Goal: Task Accomplishment & Management: Use online tool/utility

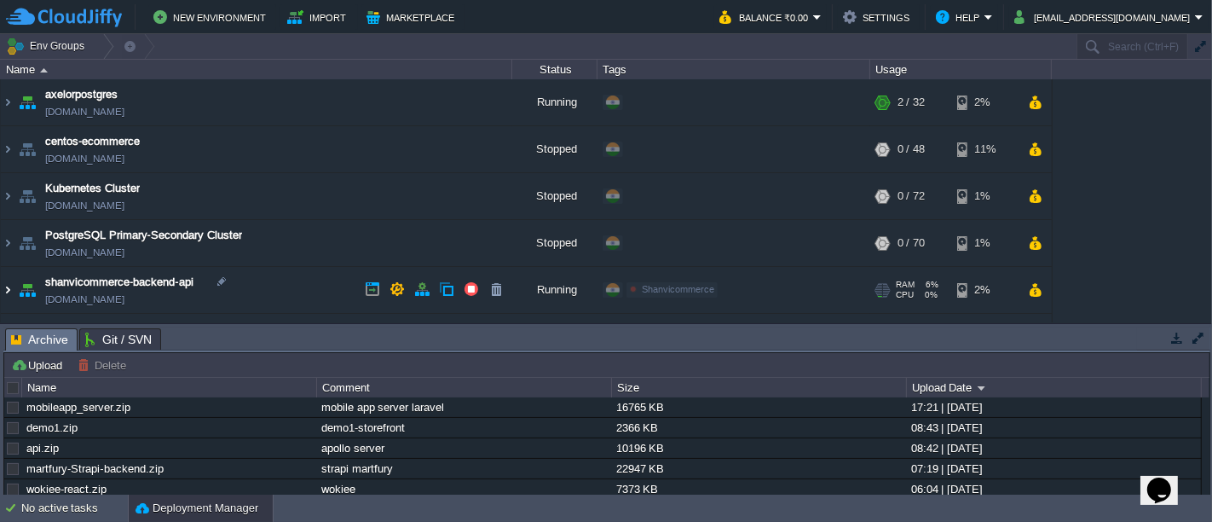
click at [8, 291] on img at bounding box center [8, 290] width 14 height 46
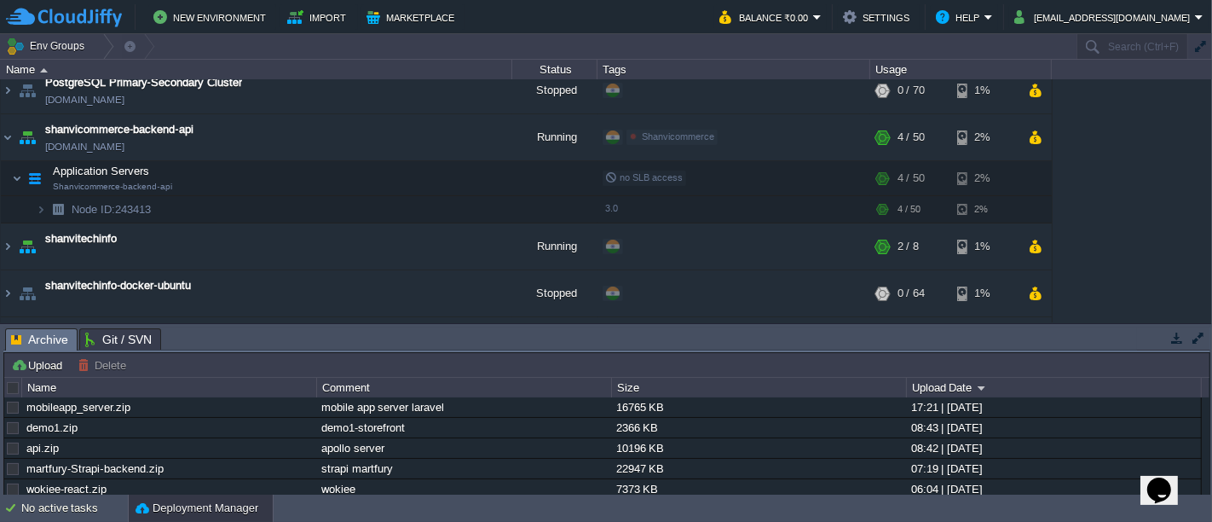
scroll to position [159, 0]
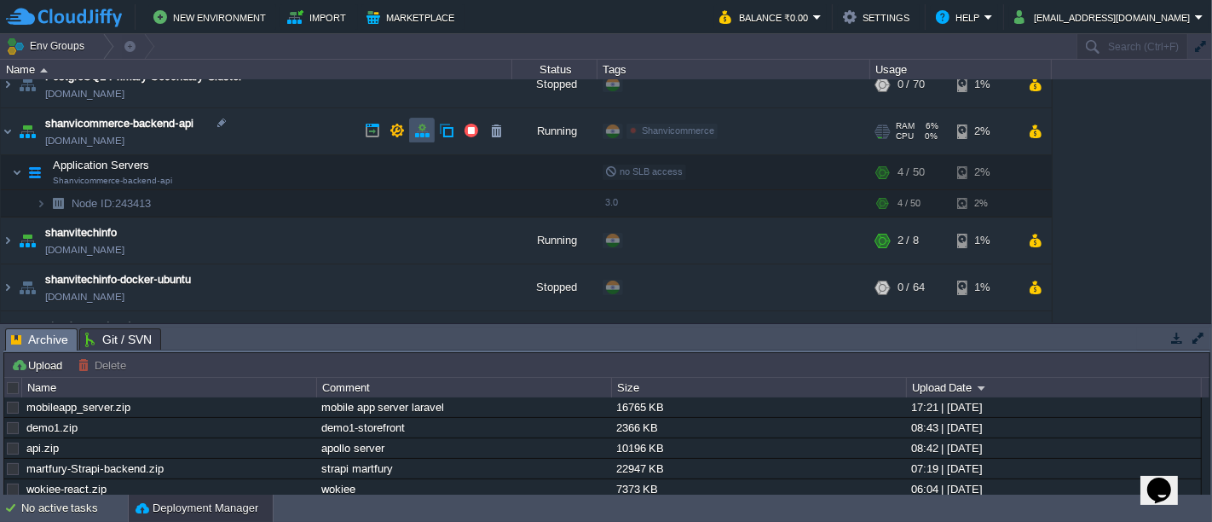
click at [418, 128] on button "button" at bounding box center [421, 130] width 15 height 15
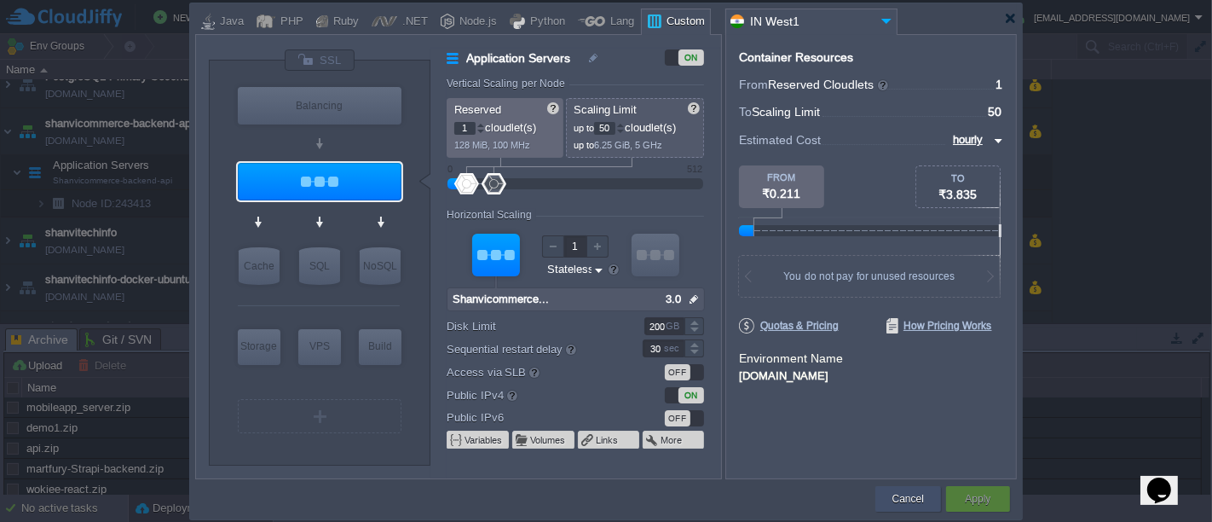
click at [898, 505] on button "Cancel" at bounding box center [908, 498] width 32 height 17
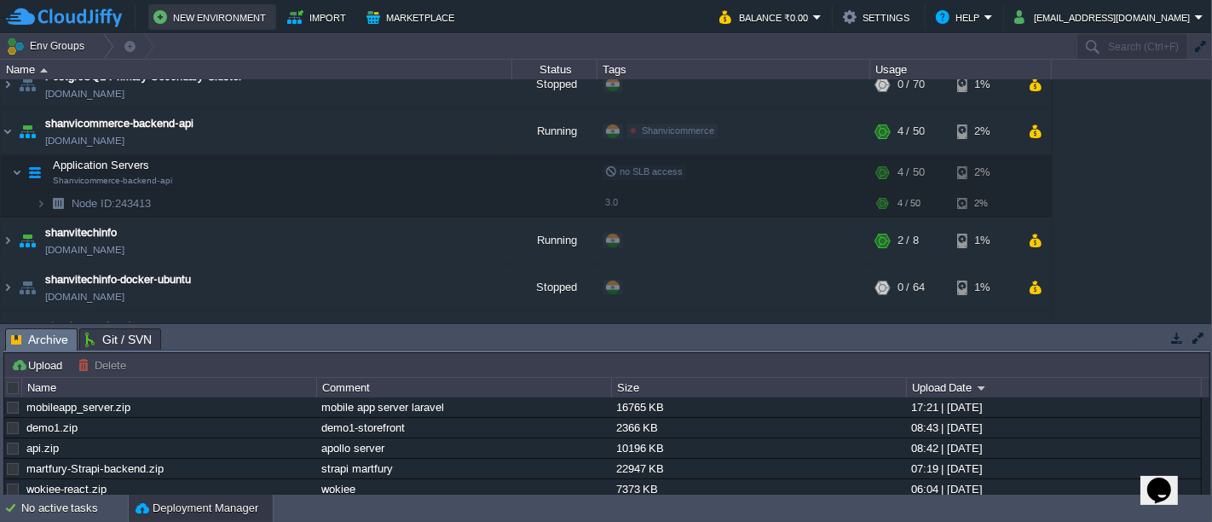
click at [211, 14] on button "New Environment" at bounding box center [212, 17] width 118 height 20
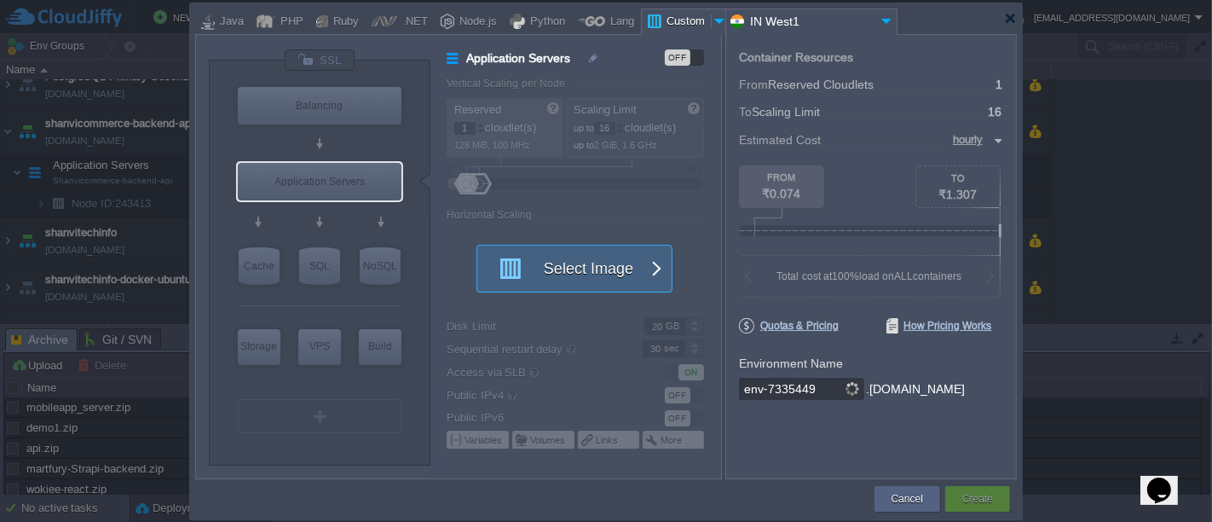
click at [591, 269] on button "Select Image" at bounding box center [564, 268] width 153 height 46
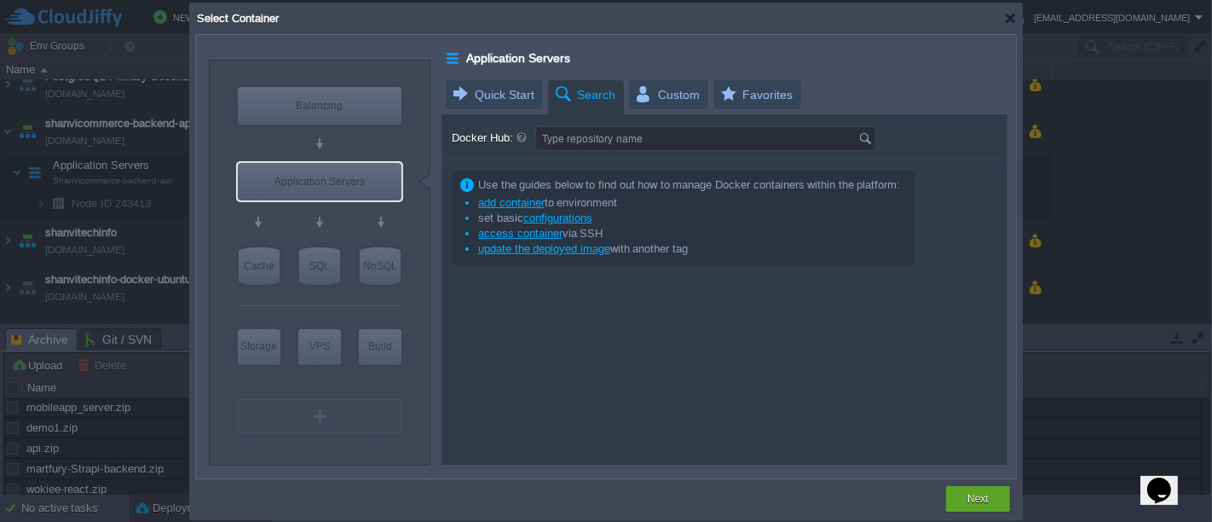
click at [522, 202] on link "add container" at bounding box center [511, 202] width 66 height 13
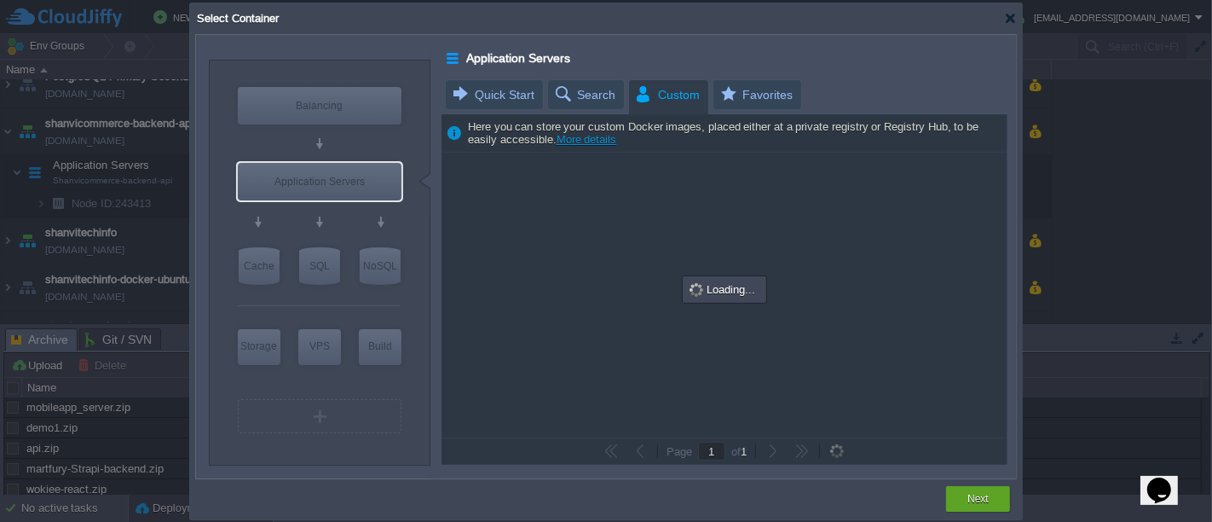
click at [664, 98] on span "Custom" at bounding box center [667, 95] width 66 height 30
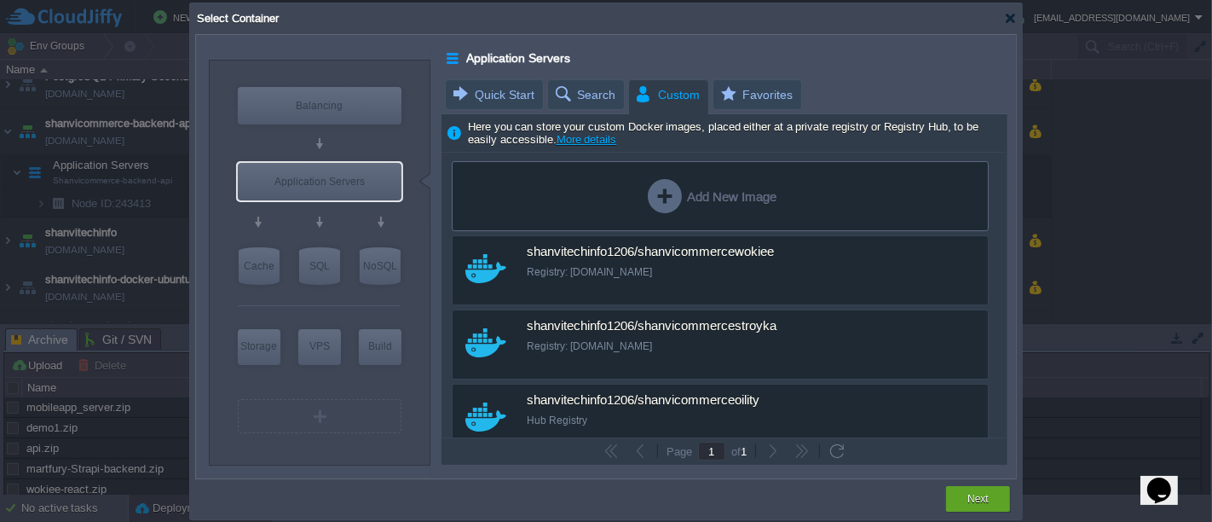
click at [590, 140] on link "More details" at bounding box center [587, 139] width 61 height 13
click at [1005, 18] on div at bounding box center [1010, 18] width 13 height 13
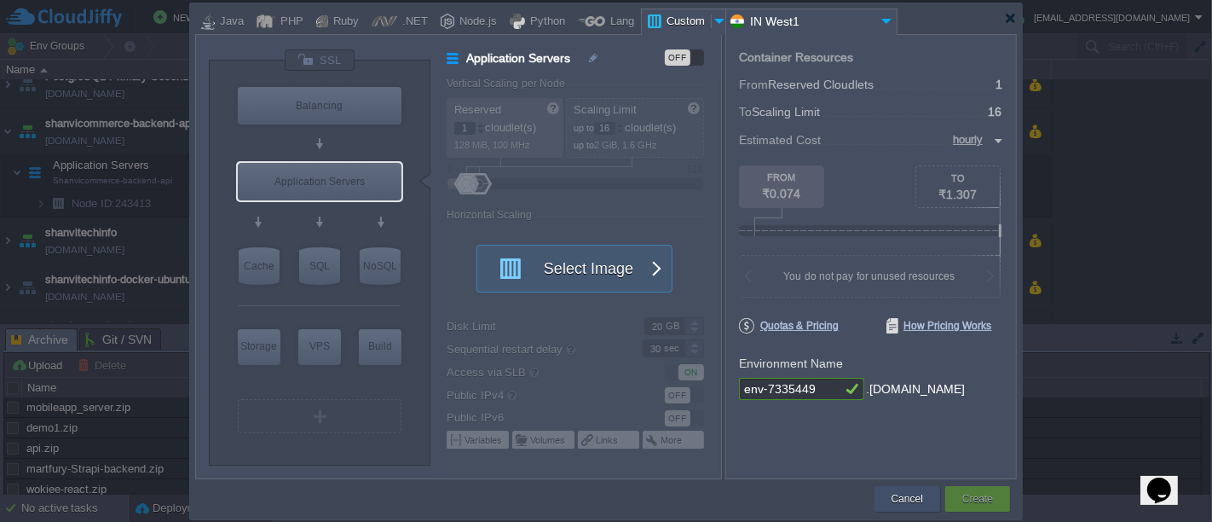
click at [897, 490] on button "Cancel" at bounding box center [907, 498] width 32 height 17
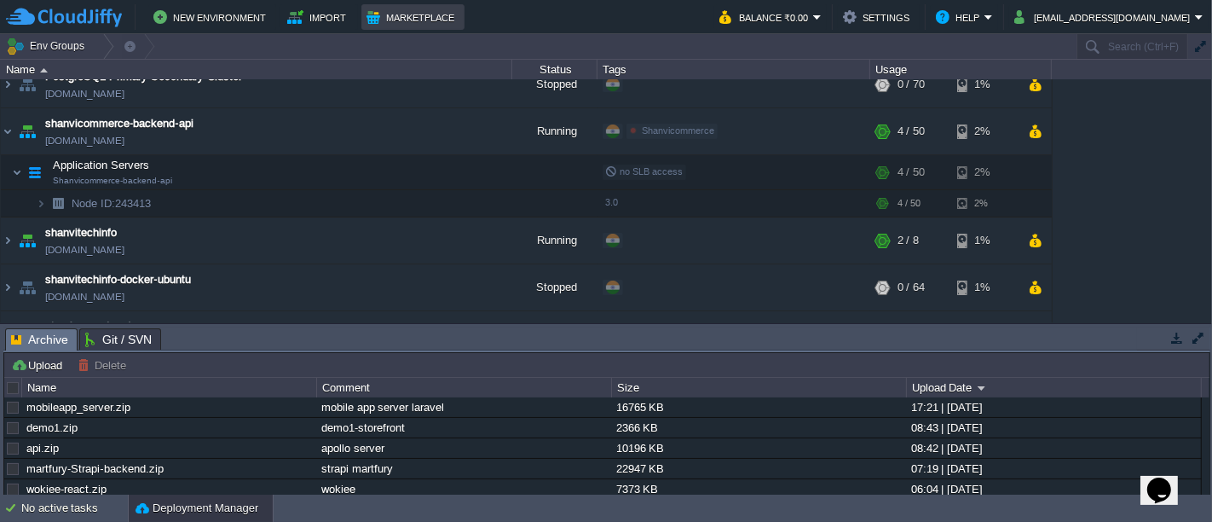
click at [416, 4] on td "Marketplace" at bounding box center [412, 17] width 103 height 26
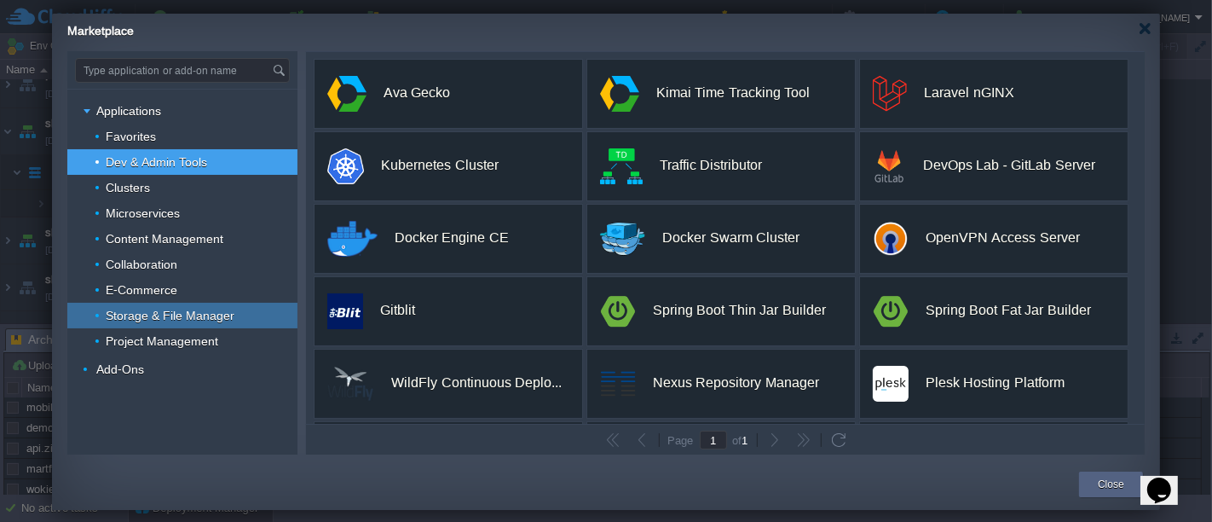
click at [164, 315] on span "Storage & File Manager" at bounding box center [170, 315] width 133 height 15
type input "Type application or add-on name"
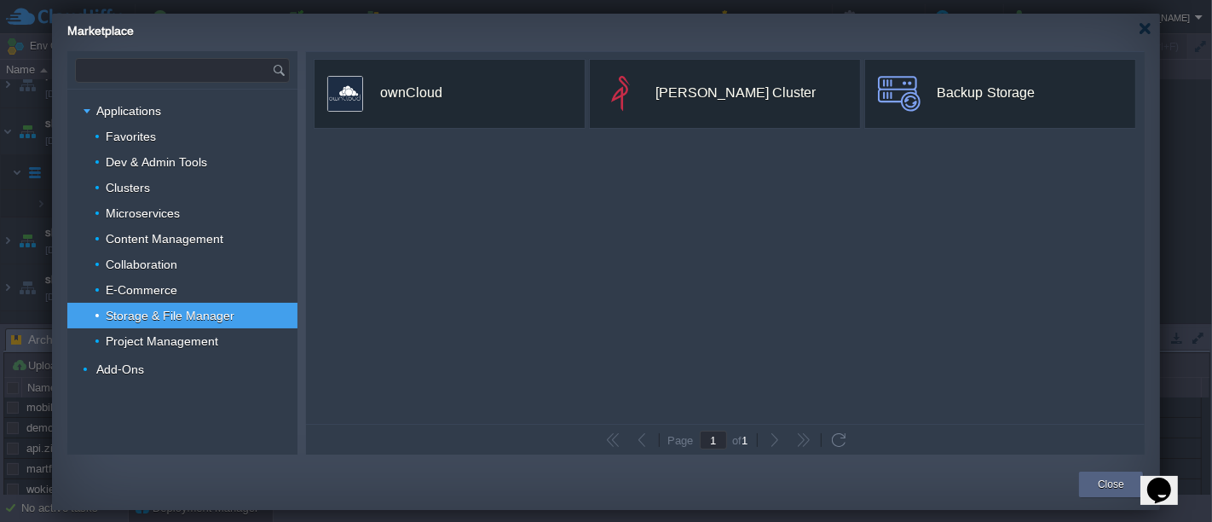
click at [181, 69] on input "text" at bounding box center [174, 70] width 196 height 23
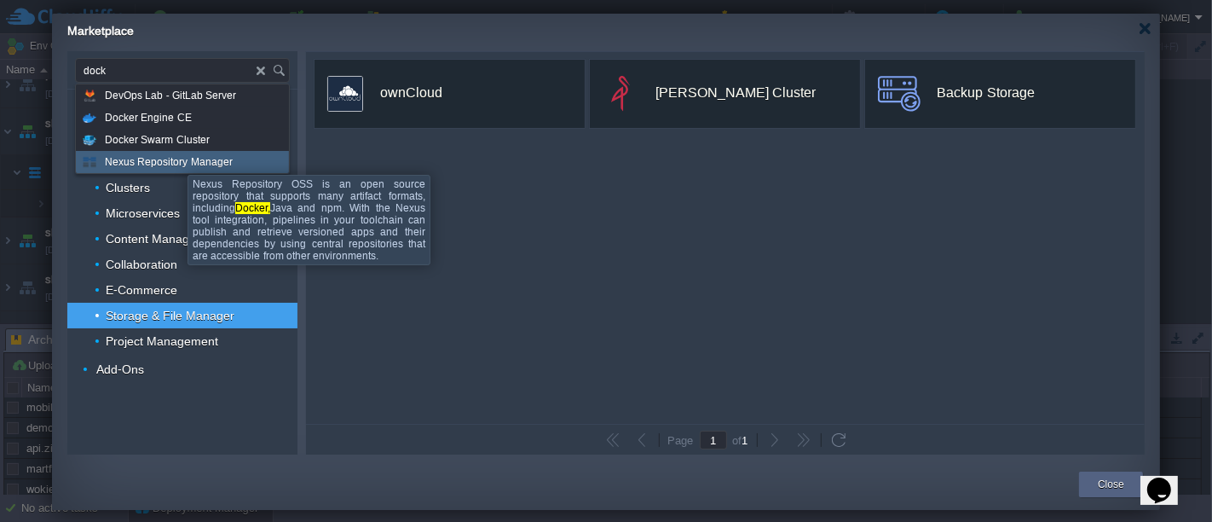
click at [174, 159] on span "Nexus Repository Manager" at bounding box center [169, 162] width 128 height 22
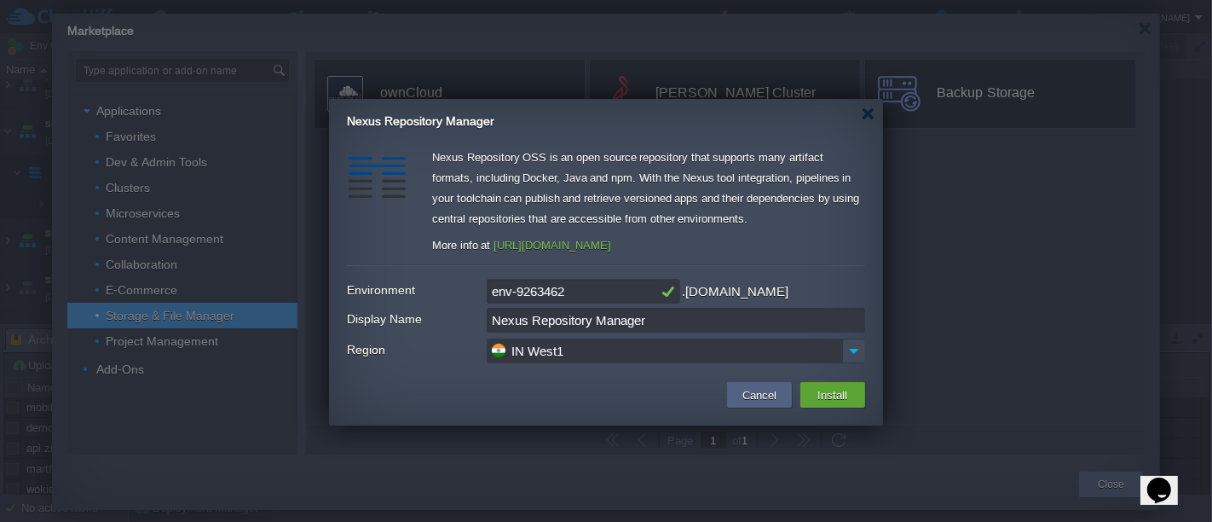
type input "Type application or add-on name"
click at [588, 282] on input "env-9263462" at bounding box center [572, 291] width 170 height 25
type input "shanvitechinfo-nexus-repo"
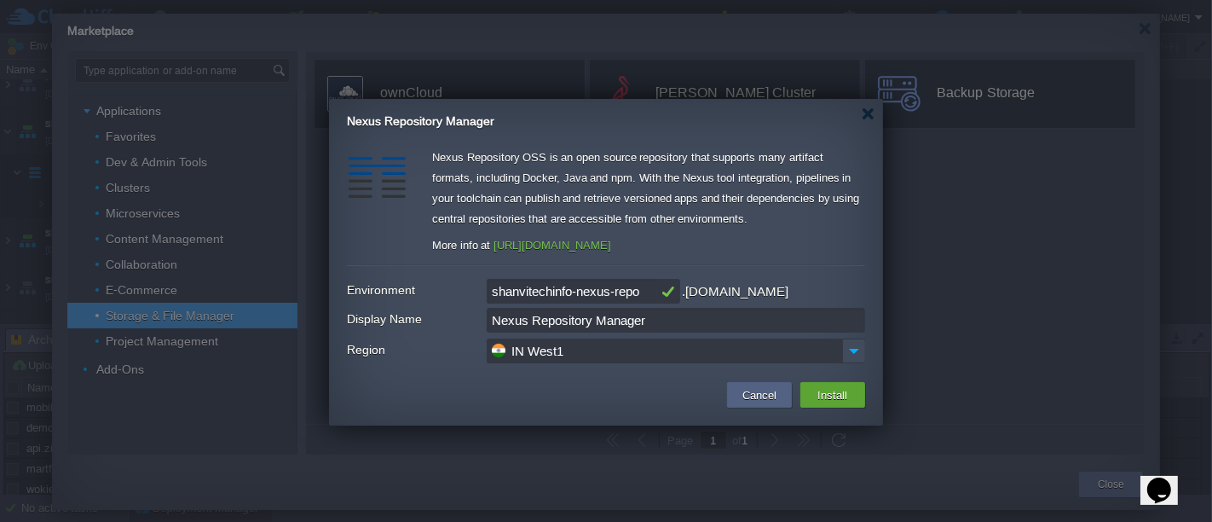
click at [611, 245] on link "https://www.sonatype.com/products/repository-oss" at bounding box center [552, 245] width 118 height 13
click at [845, 397] on button "Install" at bounding box center [833, 394] width 40 height 20
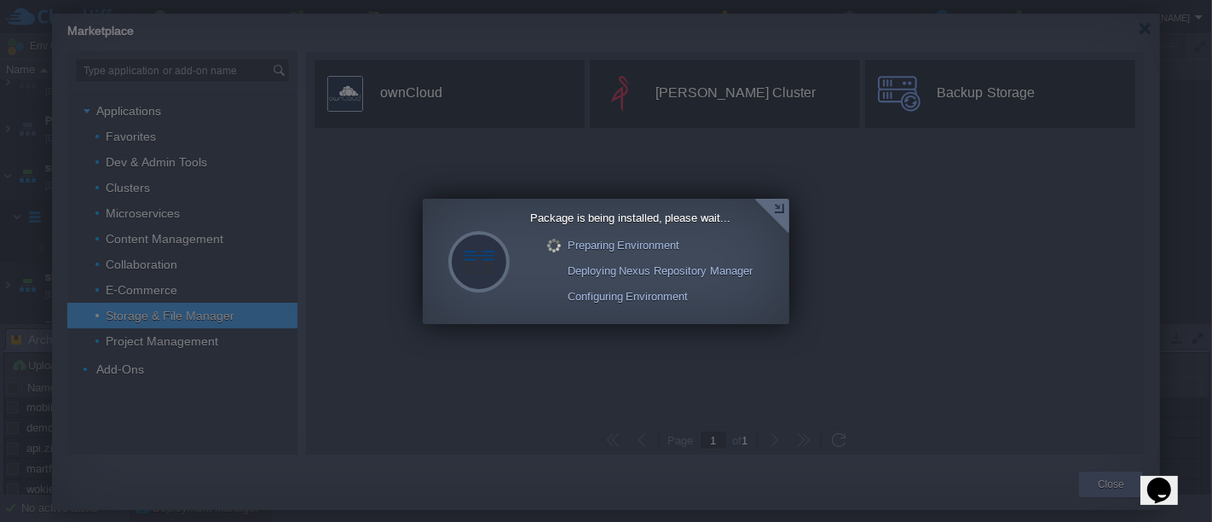
scroll to position [137, 0]
click at [770, 213] on div at bounding box center [771, 216] width 35 height 35
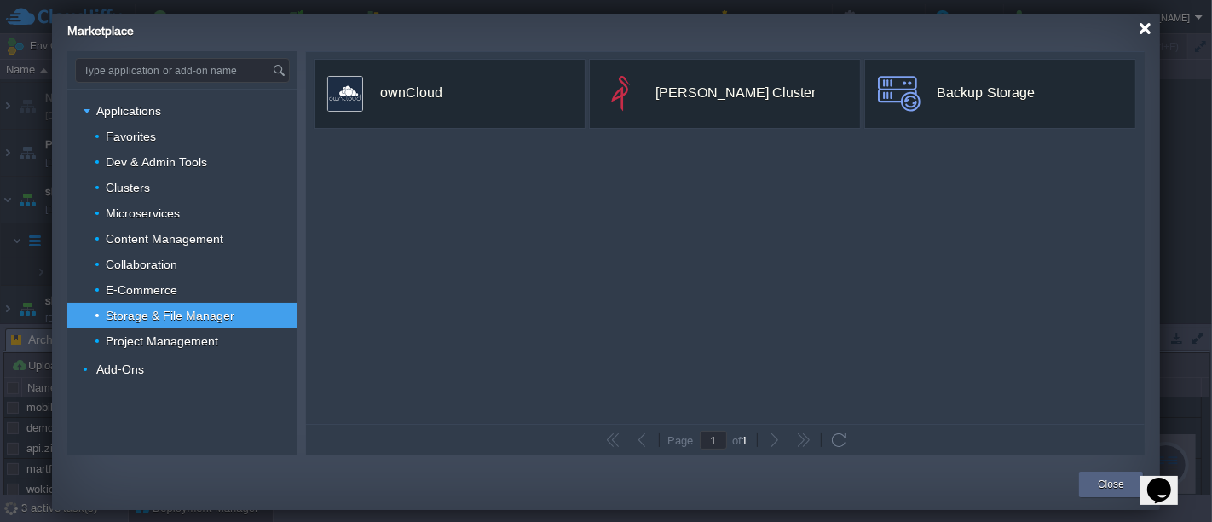
click at [1139, 30] on div at bounding box center [1145, 28] width 13 height 13
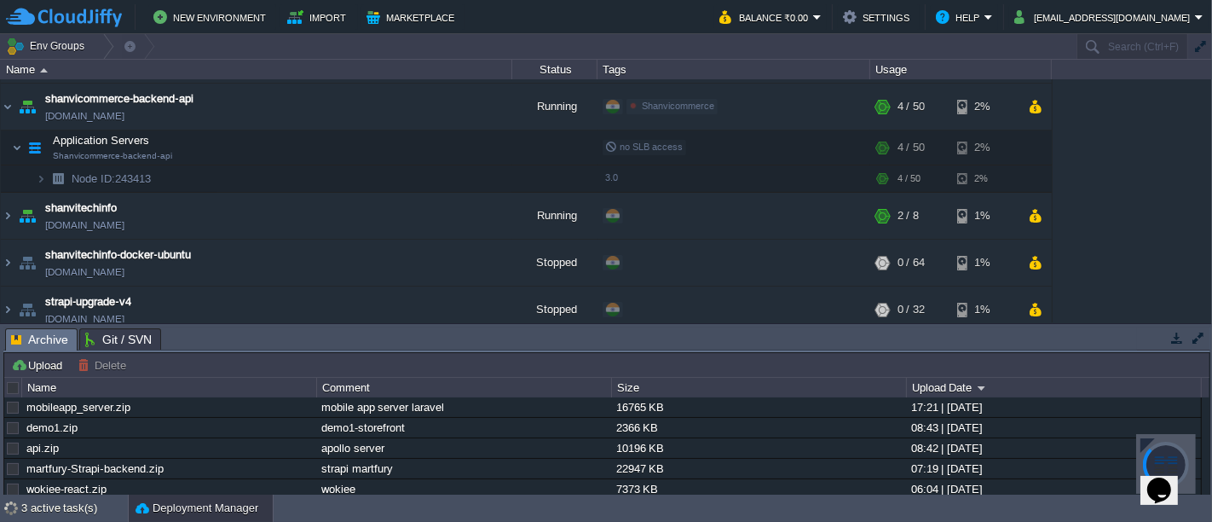
scroll to position [239, 0]
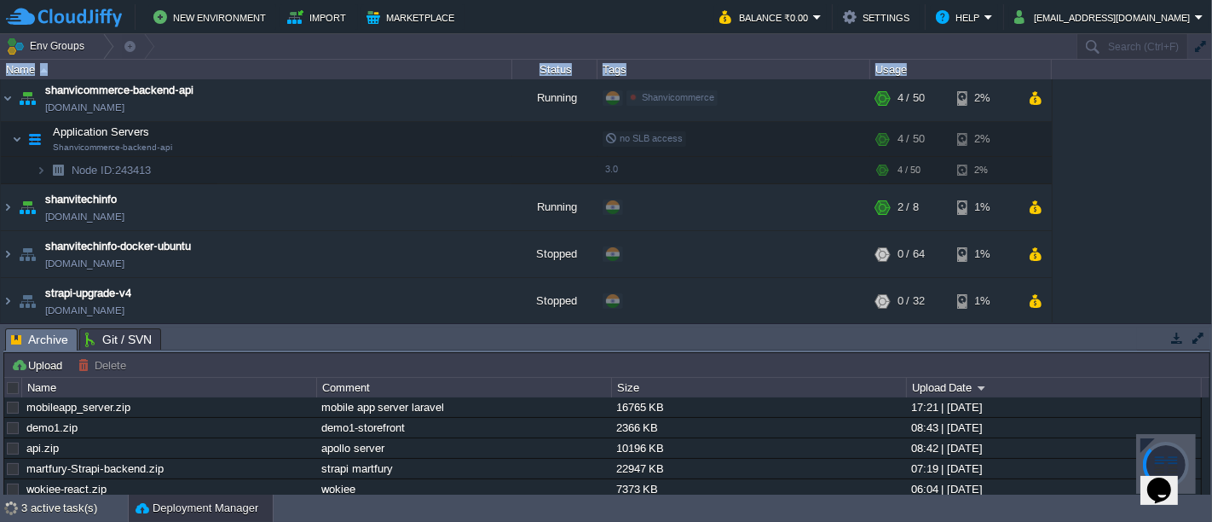
drag, startPoint x: 1205, startPoint y: 279, endPoint x: 1211, endPoint y: 74, distance: 204.6
click at [1211, 74] on div "Name Status Tags Usage axelorpostgres axelorpostgres.cloudjiffy.net Running + A…" at bounding box center [606, 191] width 1212 height 263
click at [1180, 282] on div "axelorpostgres axelorpostgres.cloudjiffy.net Running + Add to Env Group RAM 6% …" at bounding box center [606, 200] width 1212 height 243
click at [1145, 436] on div at bounding box center [1166, 464] width 60 height 60
click at [1141, 438] on div at bounding box center [1147, 445] width 14 height 14
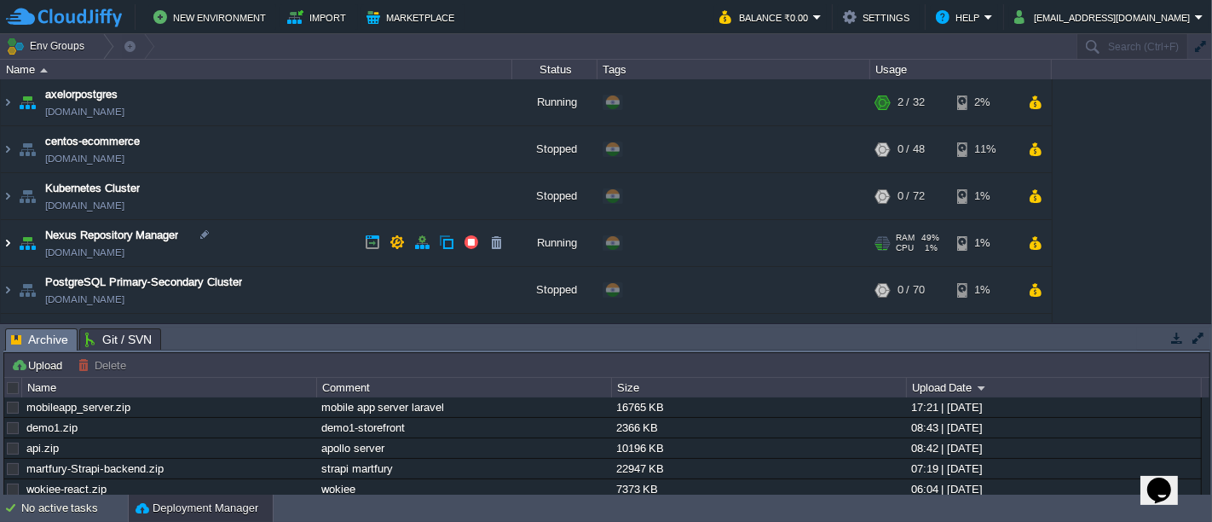
click at [11, 240] on img at bounding box center [8, 243] width 14 height 46
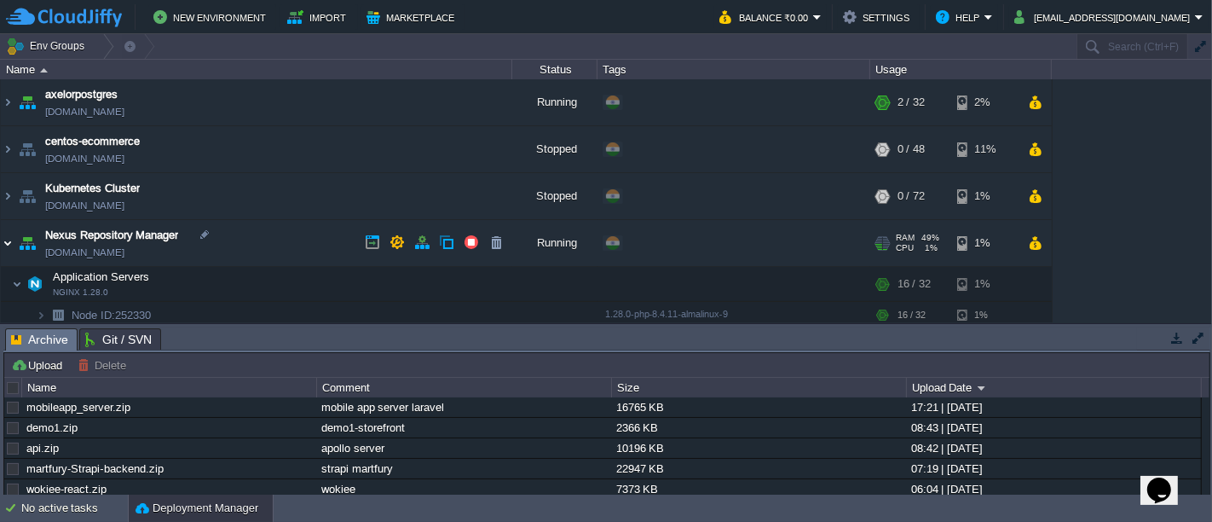
click at [11, 240] on img at bounding box center [8, 243] width 14 height 46
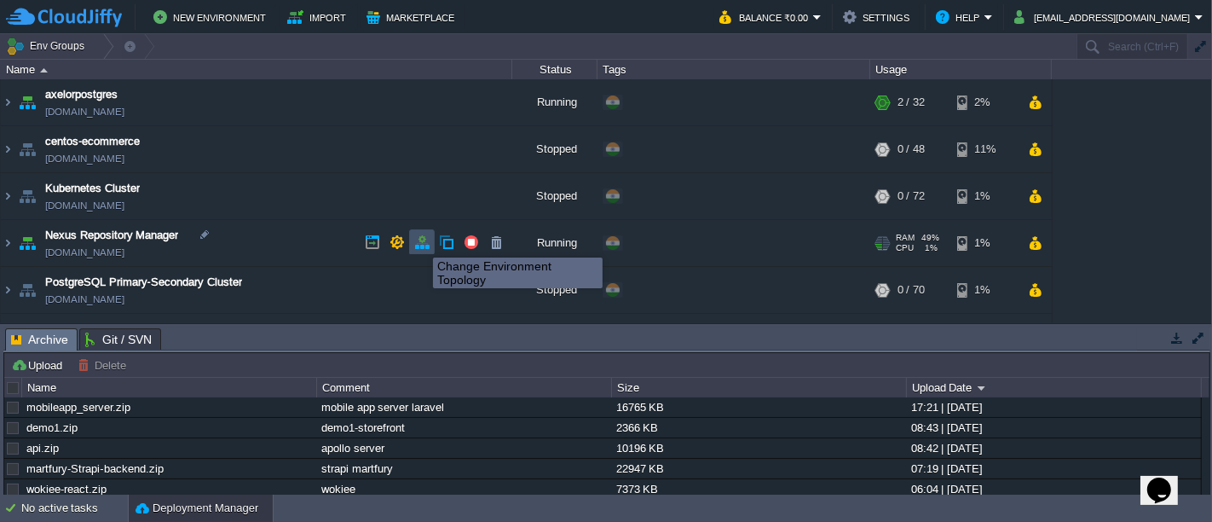
click at [420, 242] on button "button" at bounding box center [421, 241] width 15 height 15
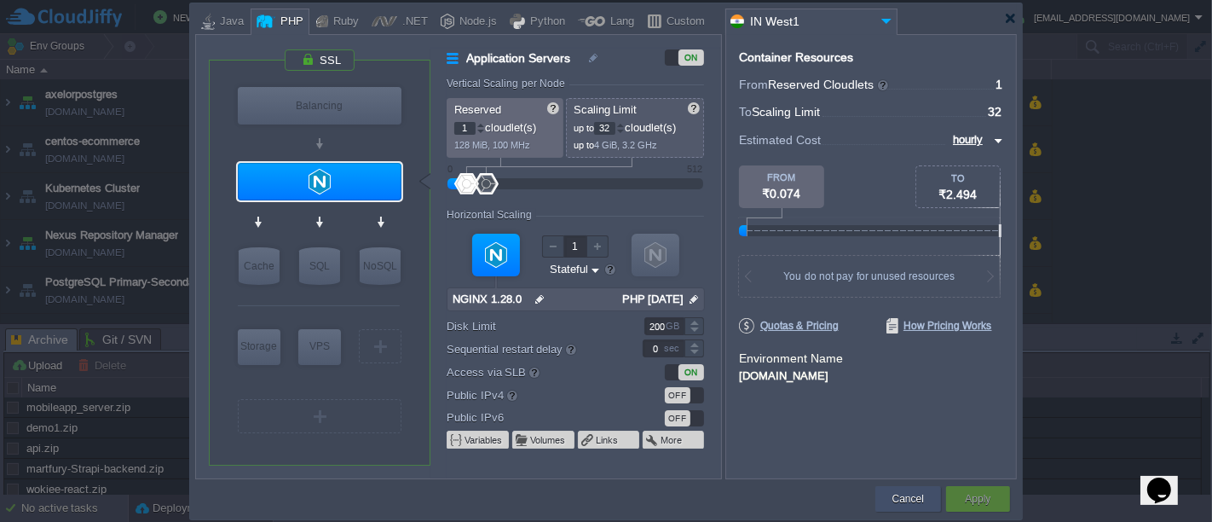
click at [894, 502] on button "Cancel" at bounding box center [908, 498] width 32 height 17
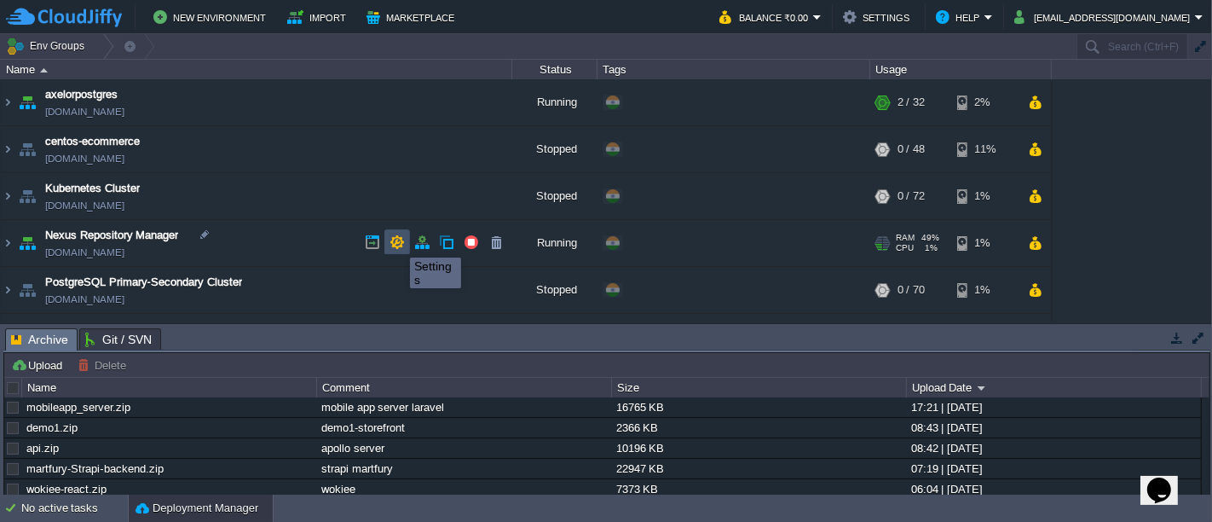
click at [397, 242] on button "button" at bounding box center [396, 241] width 15 height 15
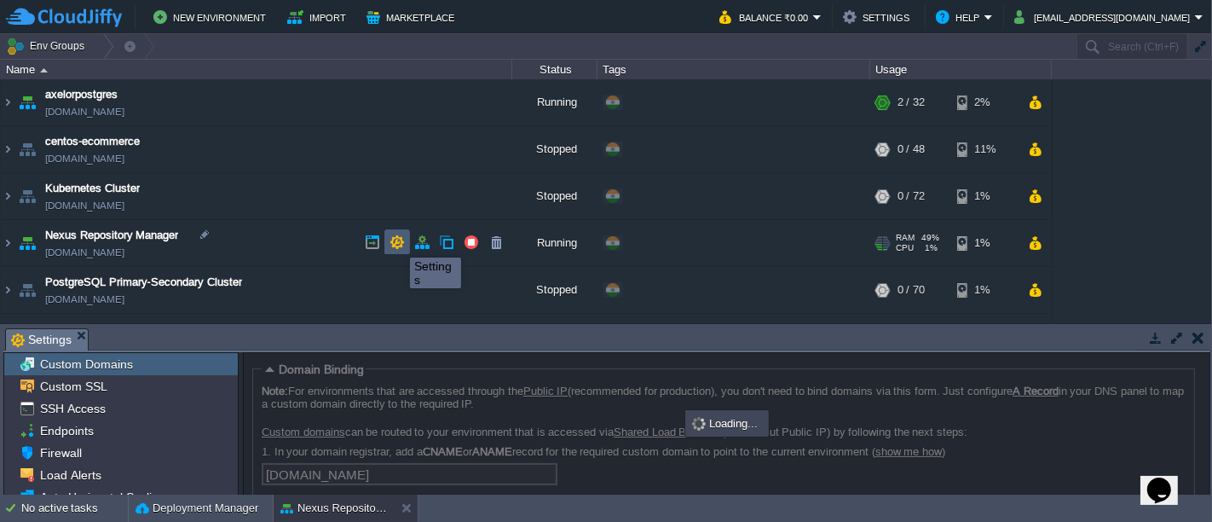
scroll to position [105, 0]
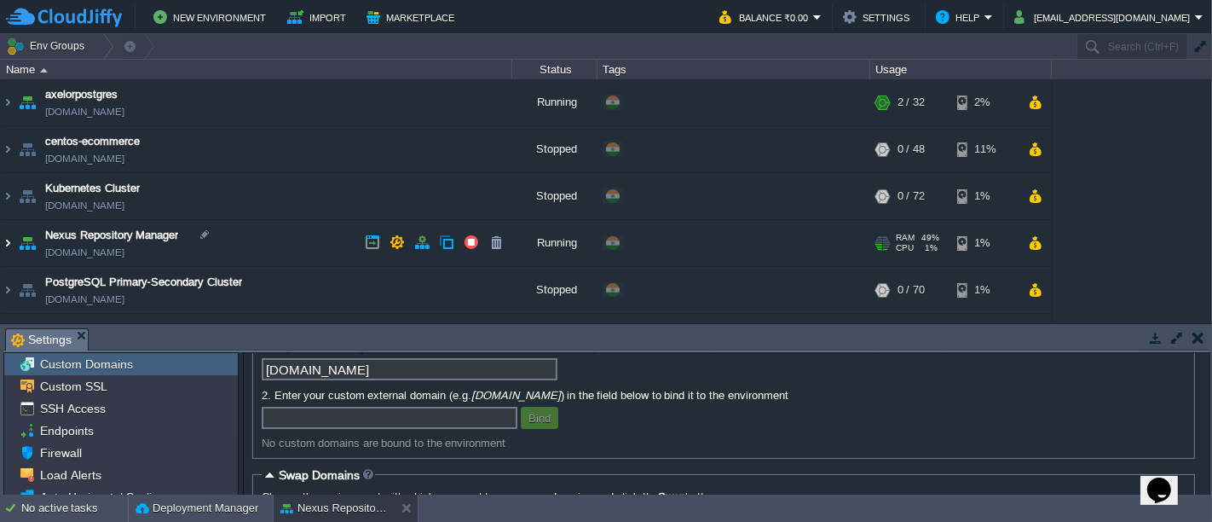
click at [6, 242] on img at bounding box center [8, 243] width 14 height 46
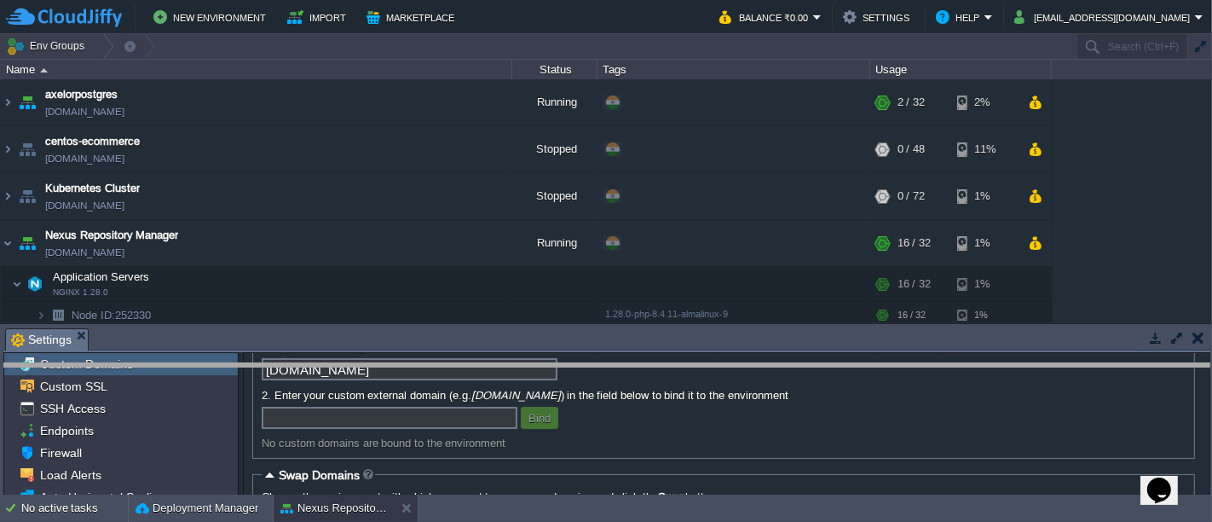
drag, startPoint x: 647, startPoint y: 331, endPoint x: 648, endPoint y: 370, distance: 39.2
click at [648, 370] on body "New Environment Import Marketplace Bonus ₹0.00 Upgrade Account Balance ₹0.00 Se…" at bounding box center [606, 261] width 1212 height 522
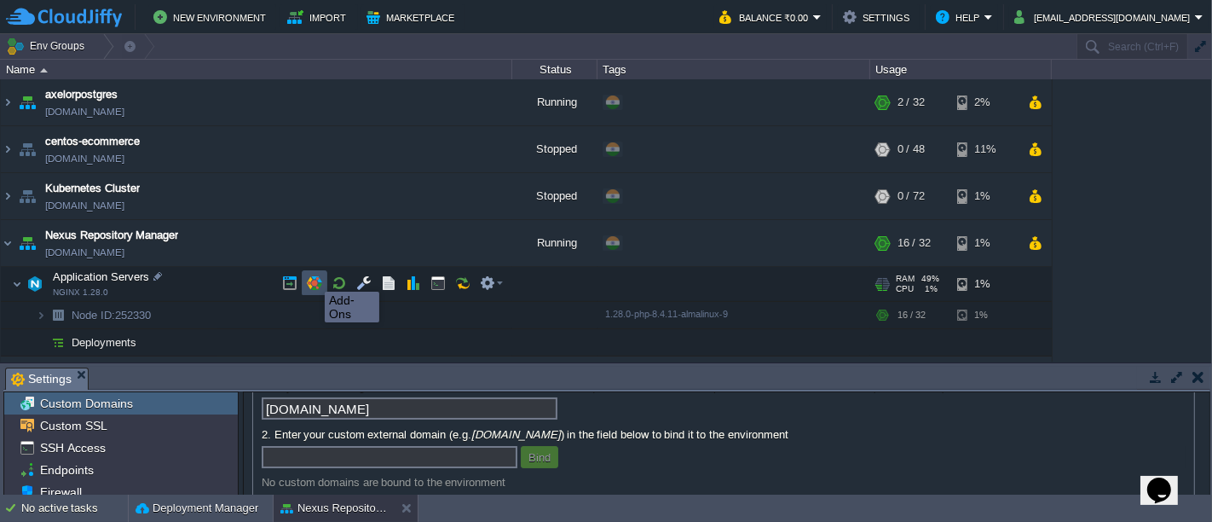
click at [312, 276] on button "button" at bounding box center [314, 282] width 15 height 15
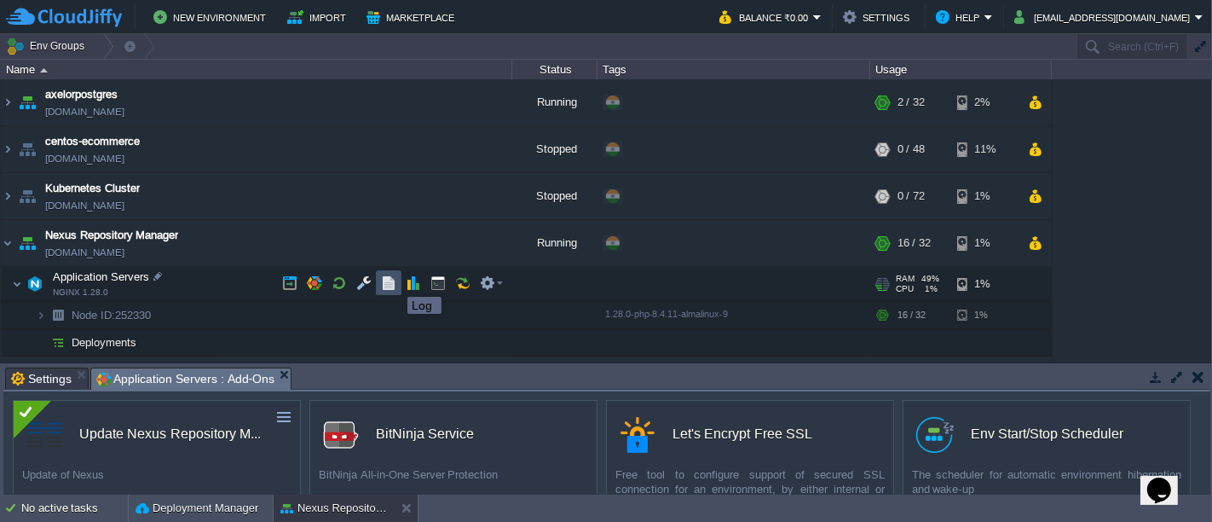
click at [389, 281] on button "button" at bounding box center [388, 282] width 15 height 15
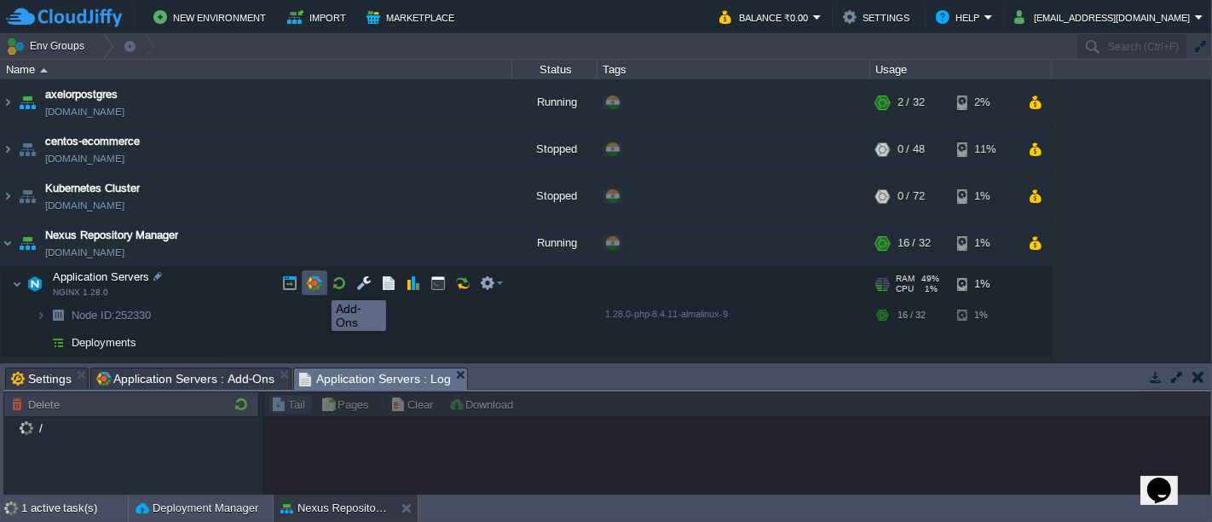
click at [310, 286] on button "button" at bounding box center [314, 282] width 15 height 15
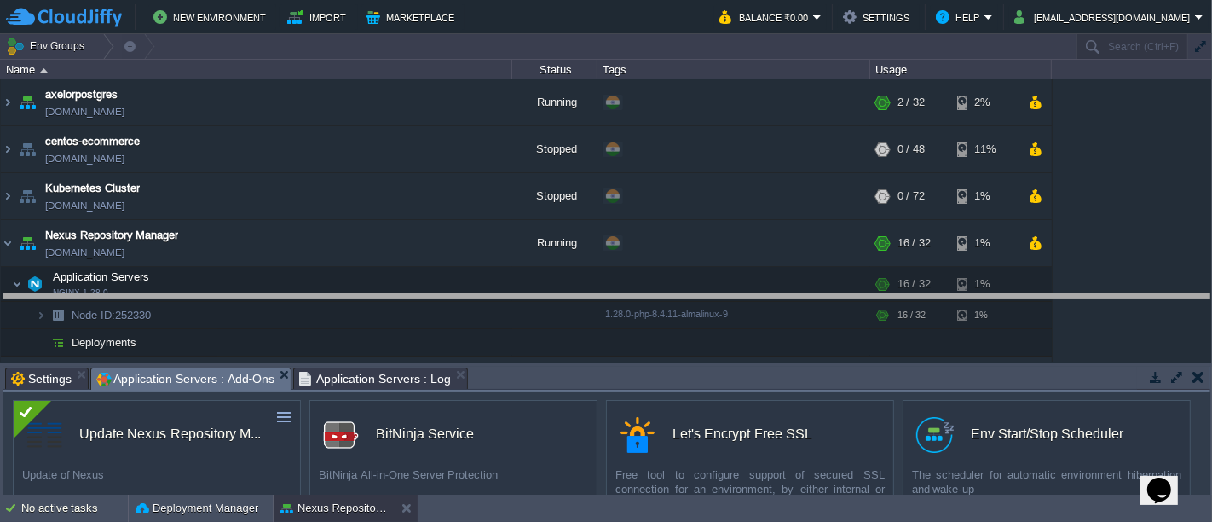
drag, startPoint x: 761, startPoint y: 377, endPoint x: 765, endPoint y: 294, distance: 82.8
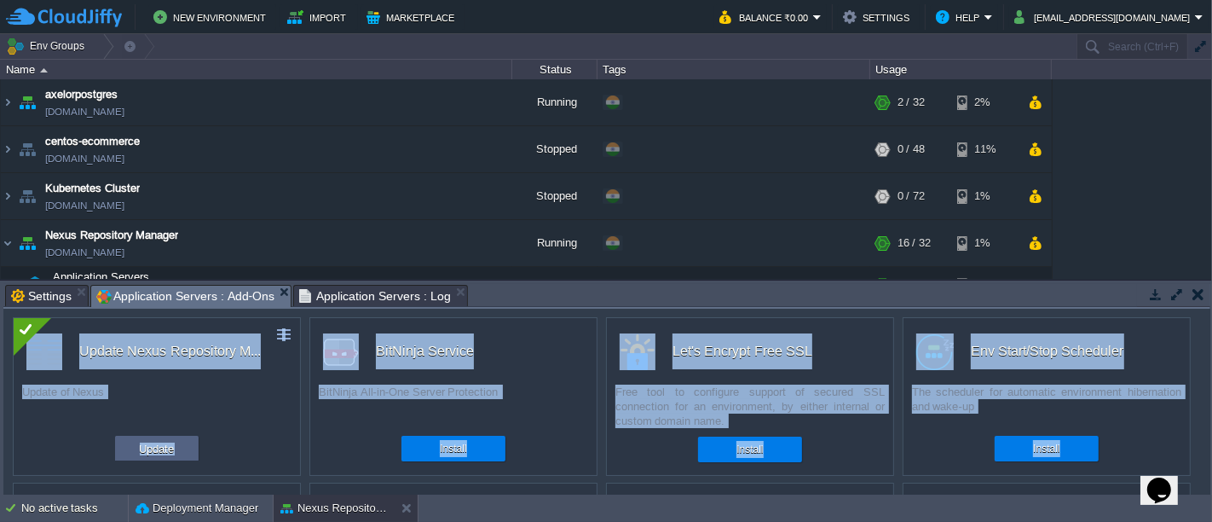
drag, startPoint x: 1210, startPoint y: 328, endPoint x: 1207, endPoint y: 337, distance: 9.2
click at [1207, 337] on div "Tasks Activity Log Archive Git / SVN Settings Application Servers : Add-Ons App…" at bounding box center [607, 387] width 1214 height 215
click at [1182, 333] on div "Env Start/Stop Scheduler" at bounding box center [1053, 351] width 274 height 36
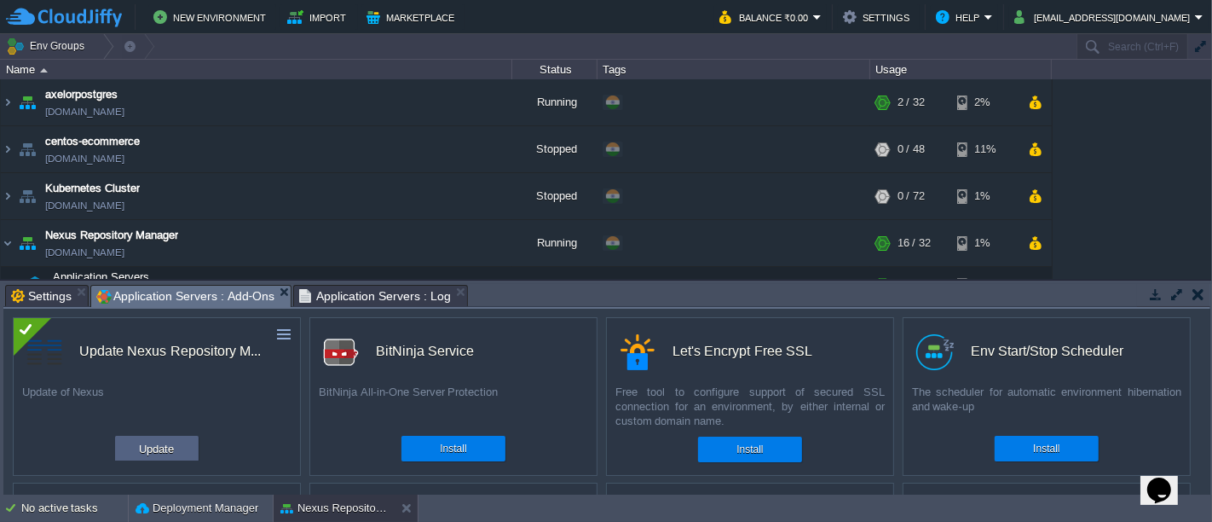
drag, startPoint x: 1211, startPoint y: 329, endPoint x: 1211, endPoint y: 395, distance: 66.5
click at [1211, 395] on div "Tasks Activity Log Archive Git / SVN Settings Application Servers : Add-Ons App…" at bounding box center [607, 387] width 1214 height 215
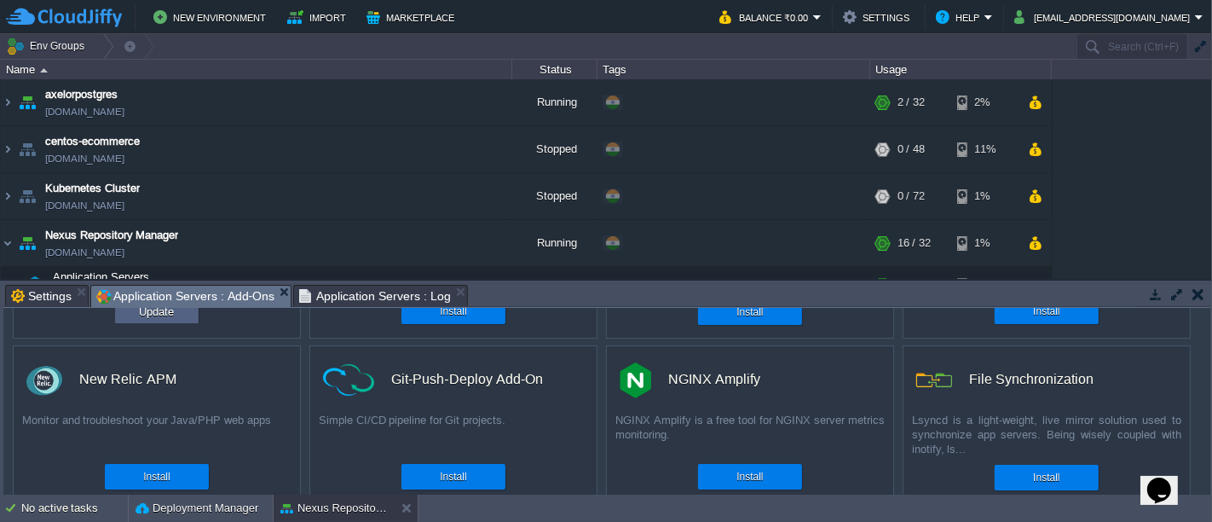
scroll to position [141, 0]
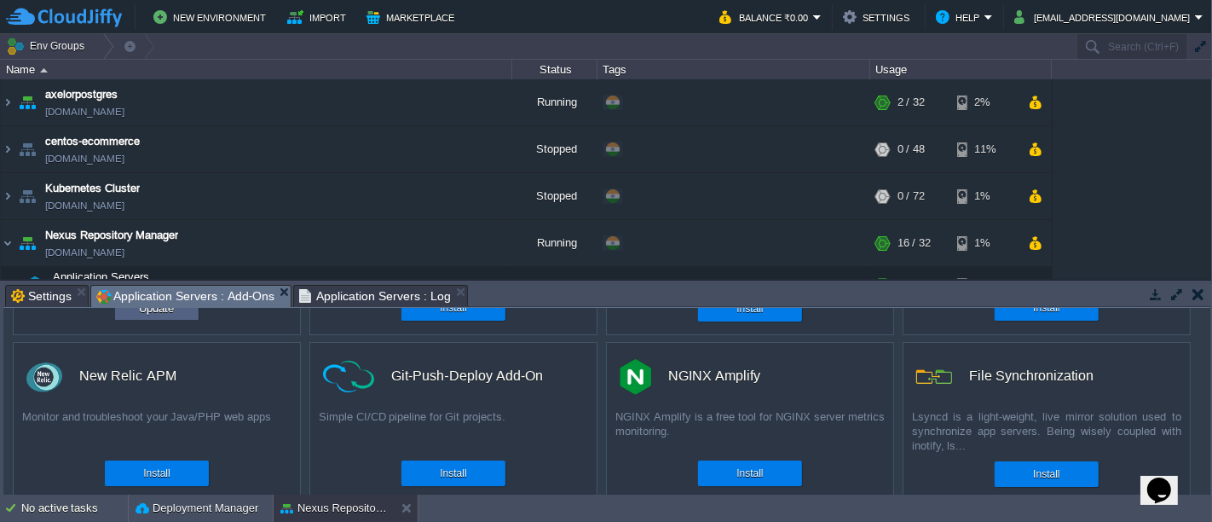
drag, startPoint x: 1211, startPoint y: 379, endPoint x: 1211, endPoint y: 417, distance: 37.5
click at [1211, 417] on div "Tasks Activity Log Archive Git / SVN Settings Application Servers : Add-Ons App…" at bounding box center [607, 387] width 1214 height 215
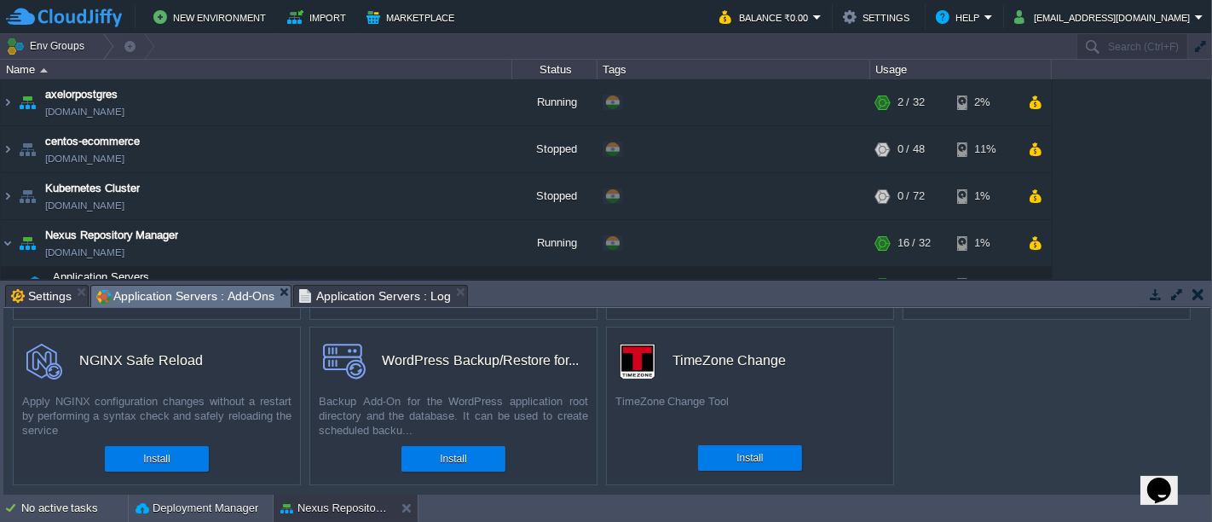
scroll to position [0, 0]
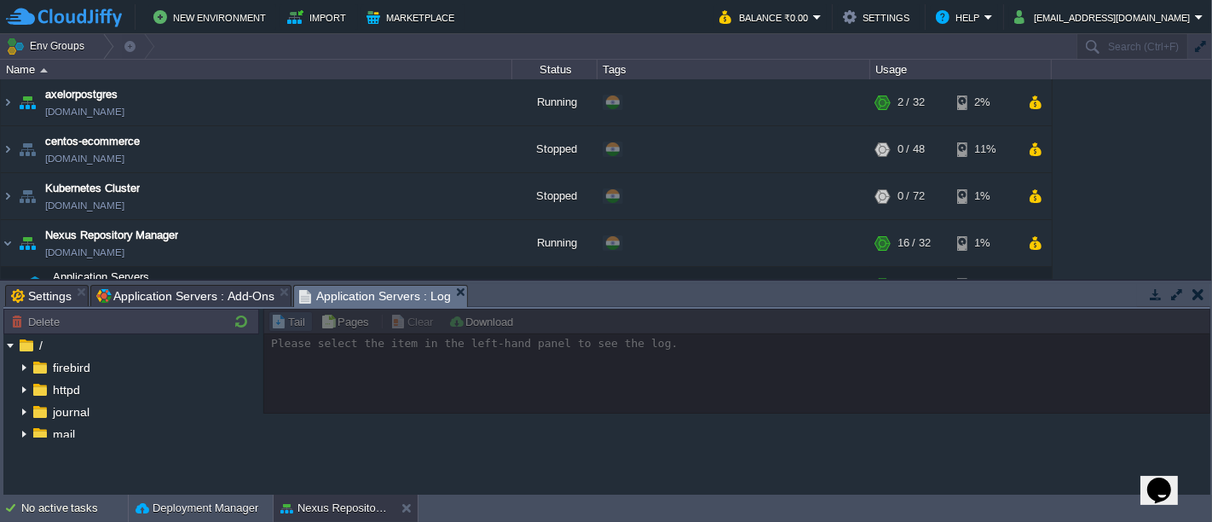
click at [343, 295] on span "Application Servers : Log" at bounding box center [375, 296] width 152 height 21
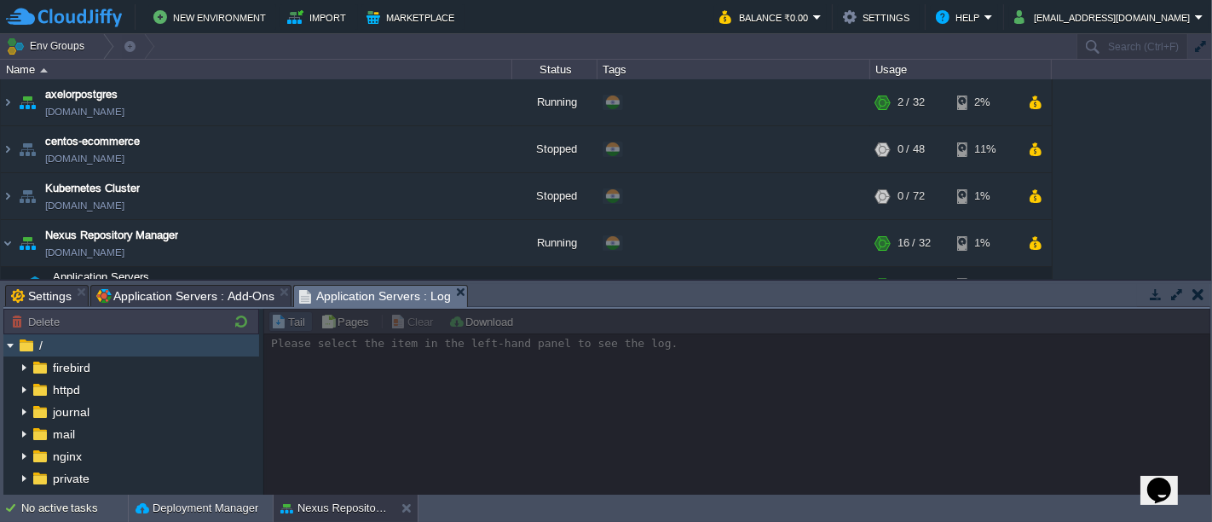
click at [63, 340] on div "/" at bounding box center [131, 345] width 256 height 22
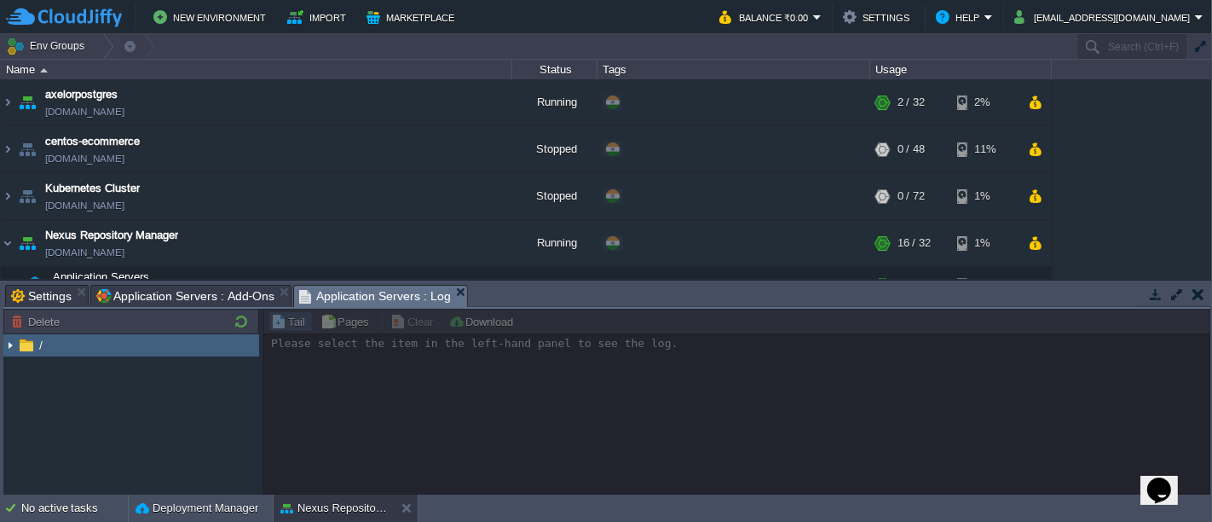
click at [6, 341] on img at bounding box center [10, 345] width 14 height 22
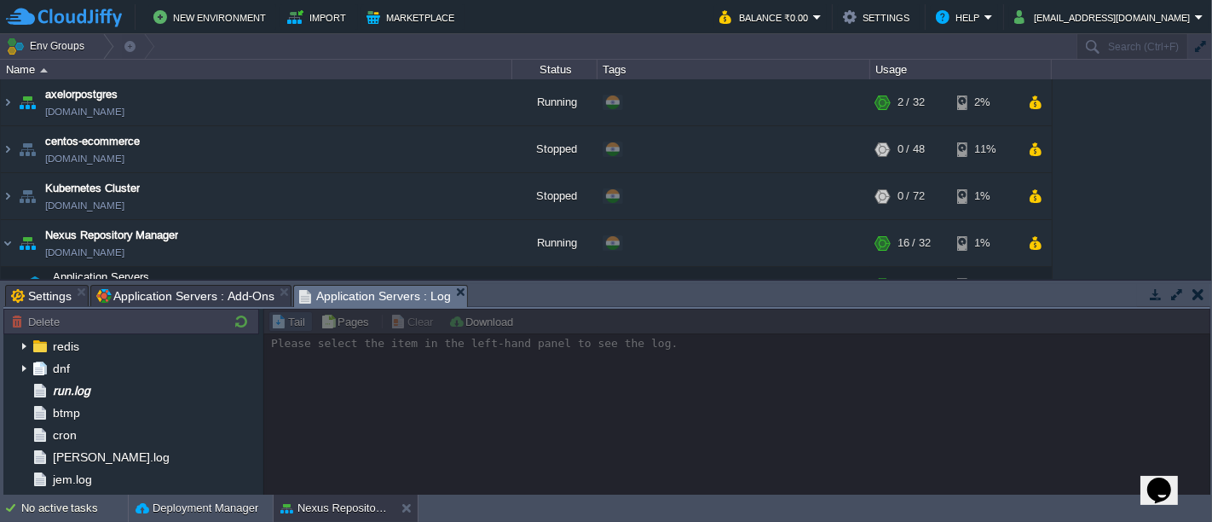
scroll to position [156, 0]
click at [124, 249] on link "[DOMAIN_NAME]" at bounding box center [84, 252] width 79 height 17
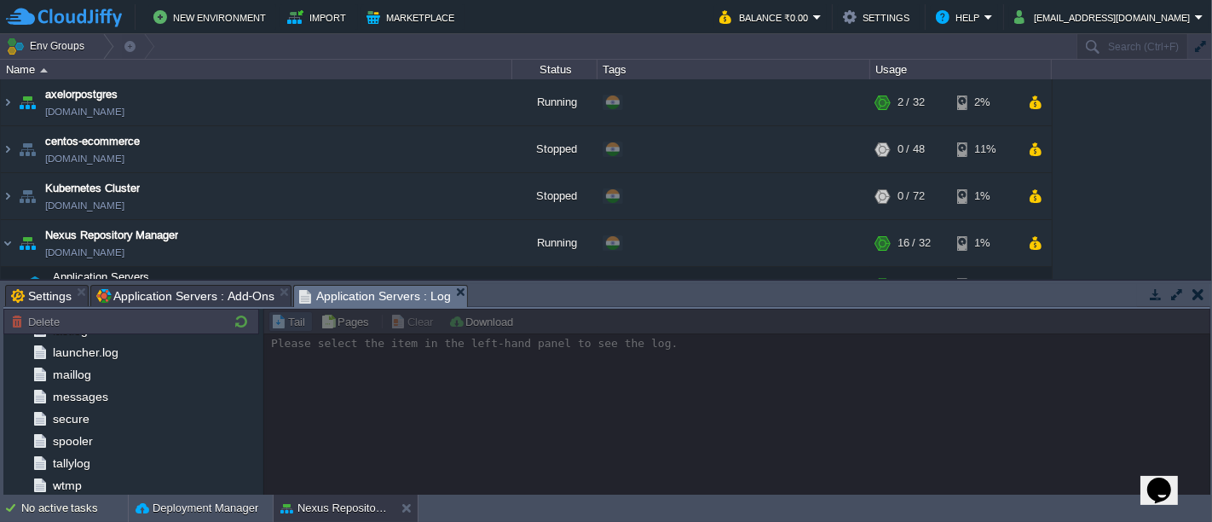
scroll to position [0, 0]
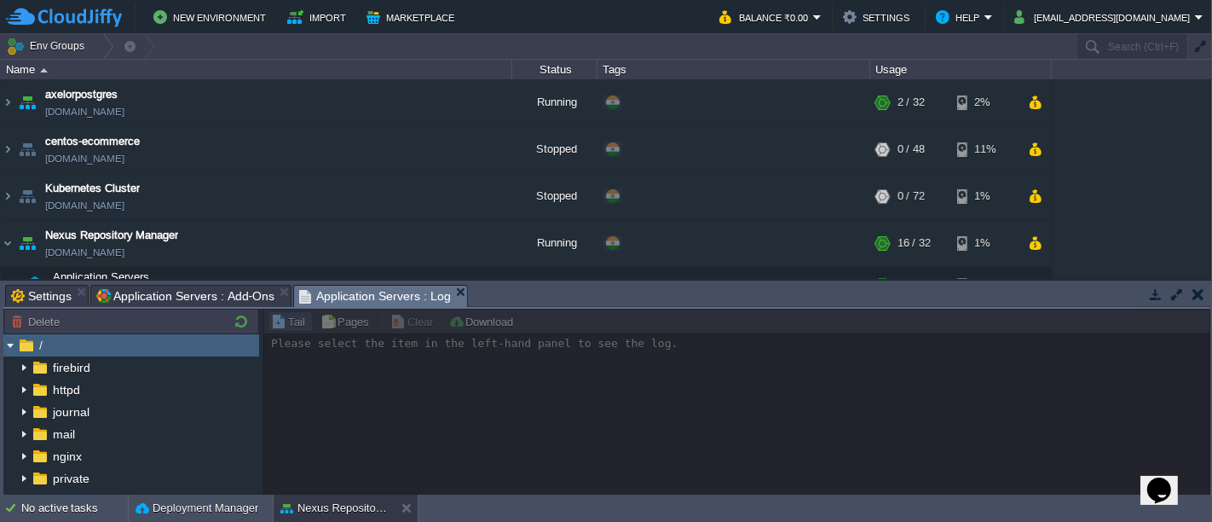
click at [619, 340] on div at bounding box center [736, 403] width 947 height 188
click at [473, 413] on div at bounding box center [736, 403] width 947 height 188
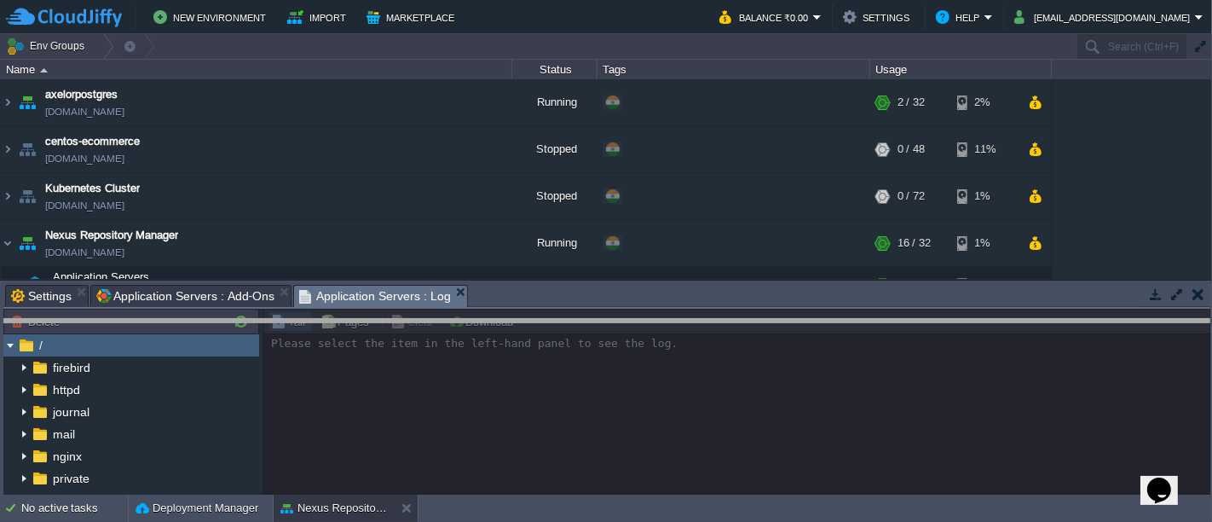
drag, startPoint x: 655, startPoint y: 297, endPoint x: 663, endPoint y: 344, distance: 48.5
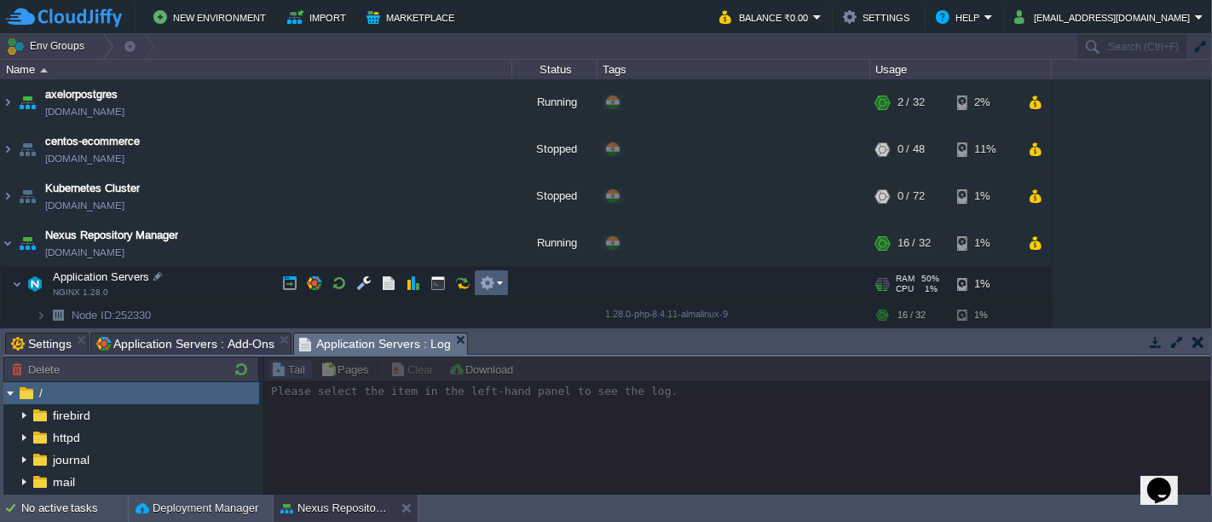
click at [506, 283] on td at bounding box center [492, 283] width 34 height 26
click at [357, 288] on button "button" at bounding box center [363, 282] width 15 height 15
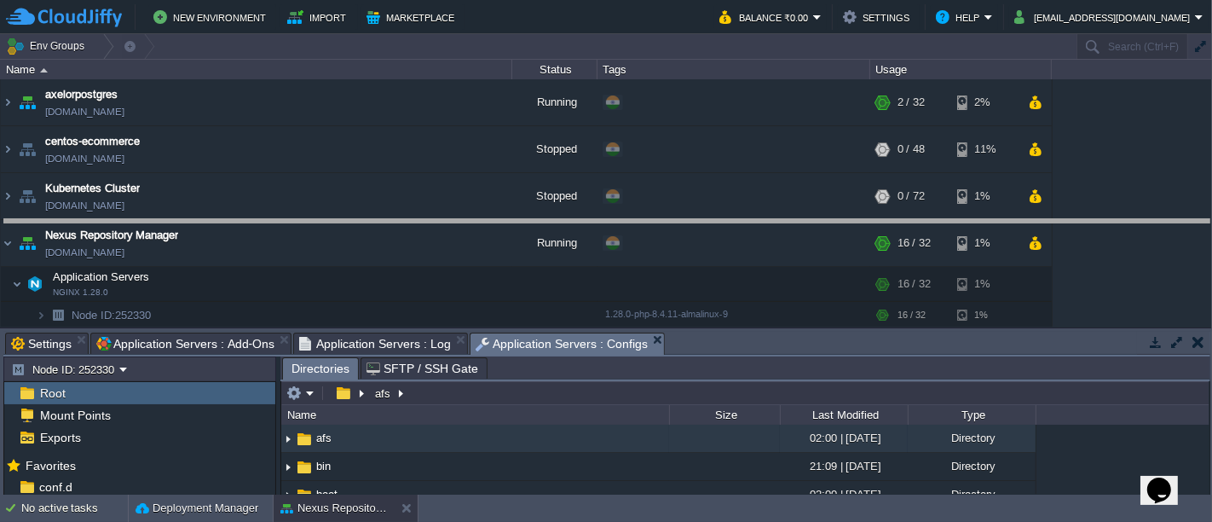
drag, startPoint x: 780, startPoint y: 343, endPoint x: 782, endPoint y: 213, distance: 129.6
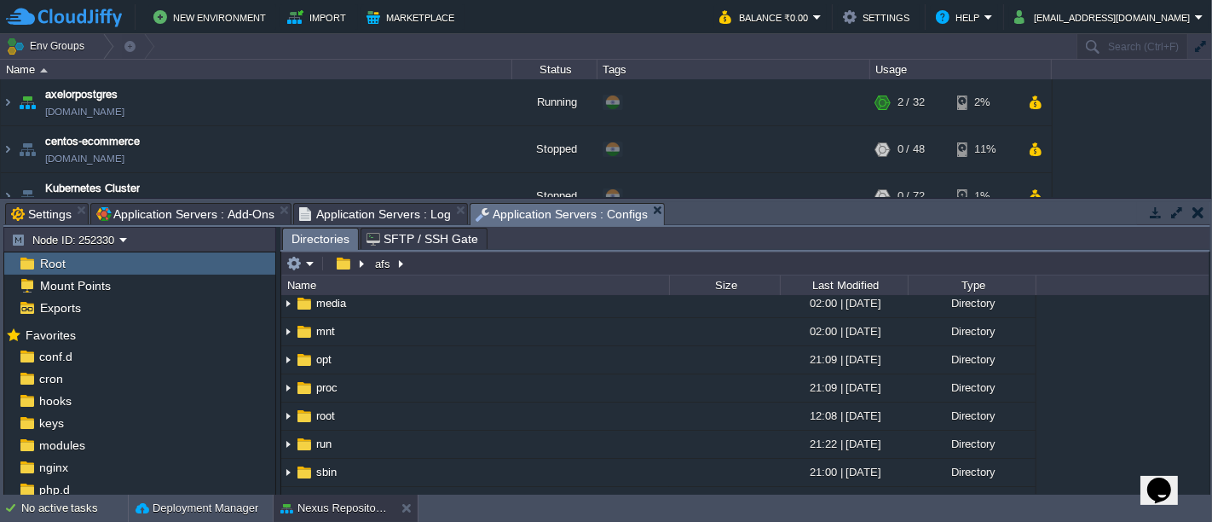
scroll to position [234, 0]
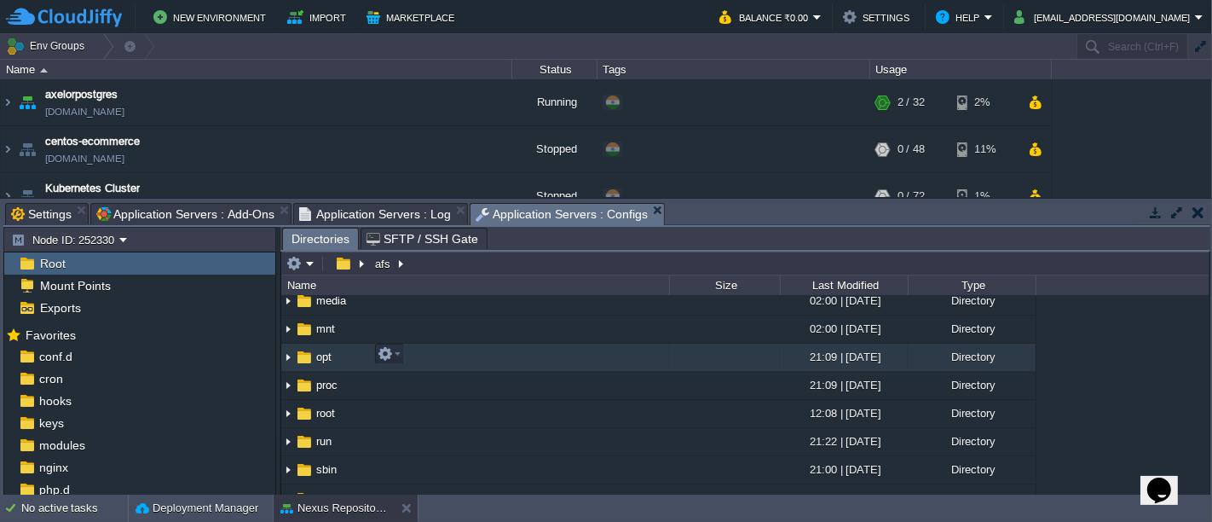
click at [291, 355] on img at bounding box center [288, 357] width 14 height 26
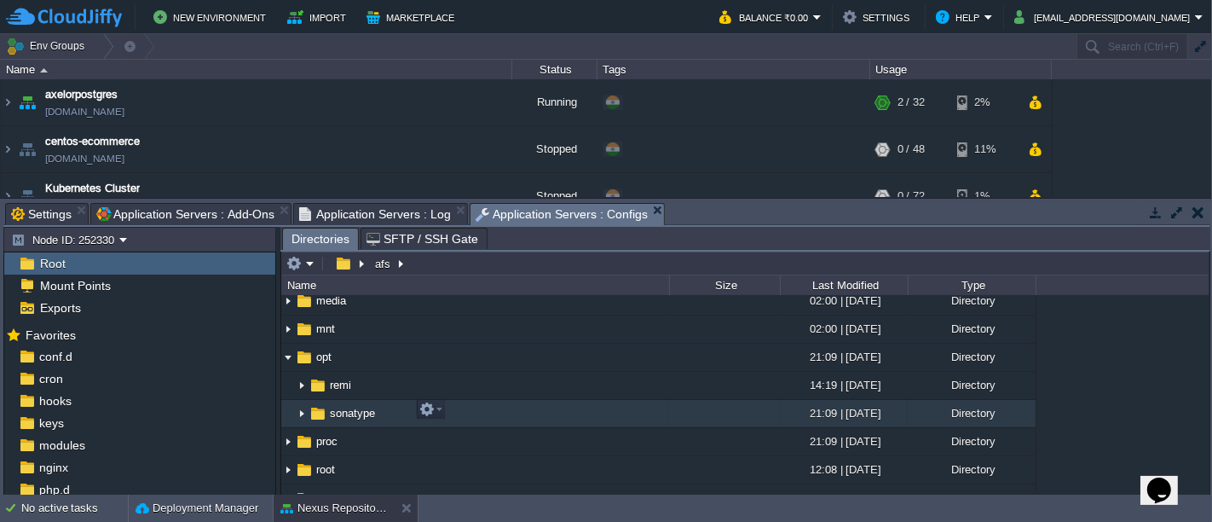
click at [303, 411] on img at bounding box center [302, 414] width 14 height 26
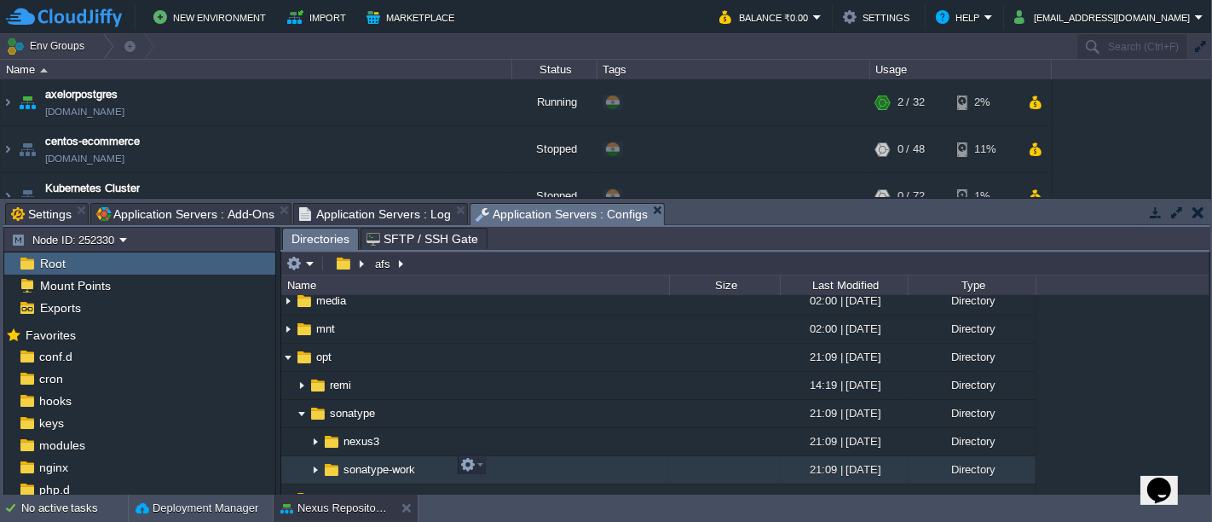
click at [315, 464] on img at bounding box center [316, 470] width 14 height 26
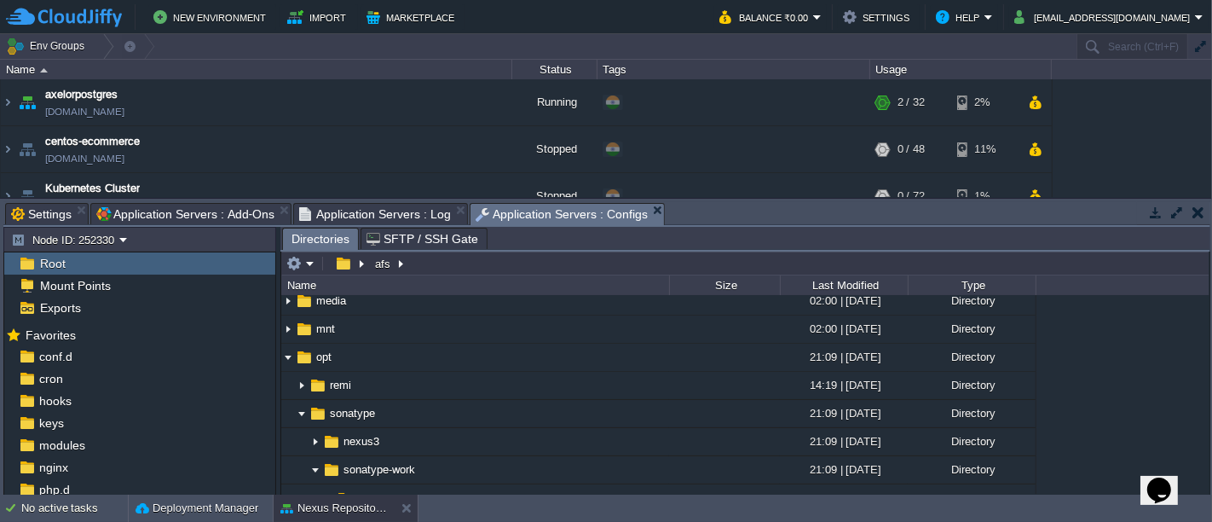
drag, startPoint x: 1209, startPoint y: 354, endPoint x: 1211, endPoint y: 372, distance: 18.9
click at [1211, 372] on div "Tasks Activity Log Archive Git / SVN Settings Application Servers : Add-Ons App…" at bounding box center [607, 347] width 1214 height 297
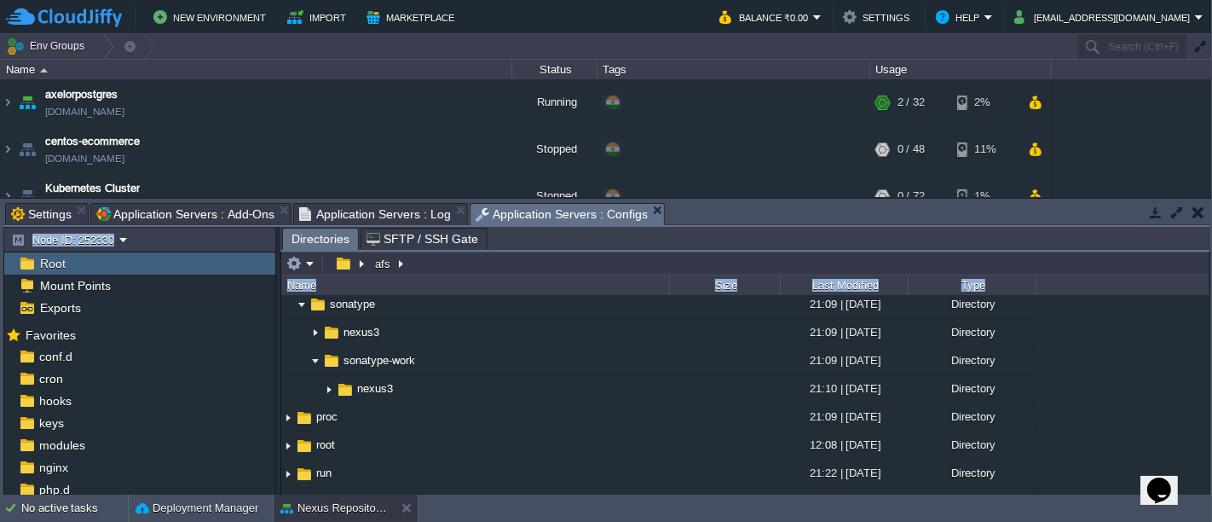
scroll to position [367, 0]
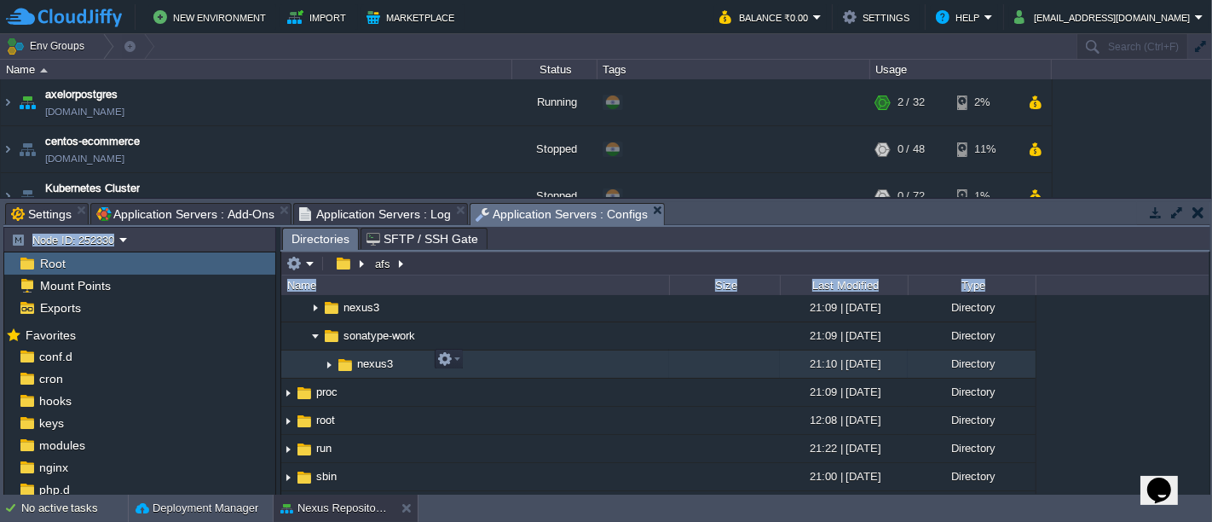
click at [329, 359] on img at bounding box center [329, 364] width 14 height 26
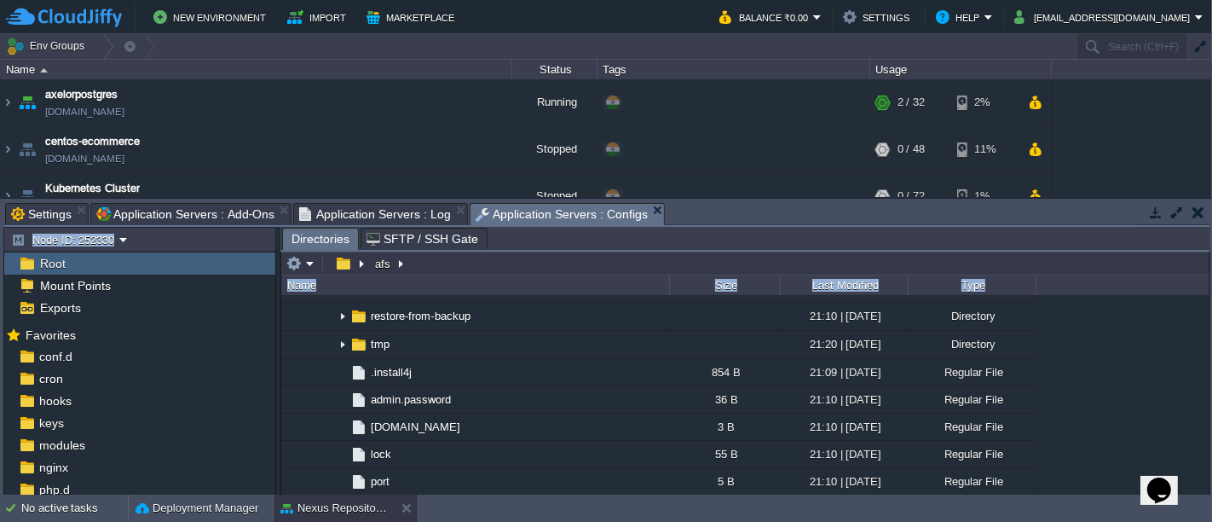
scroll to position [800, 0]
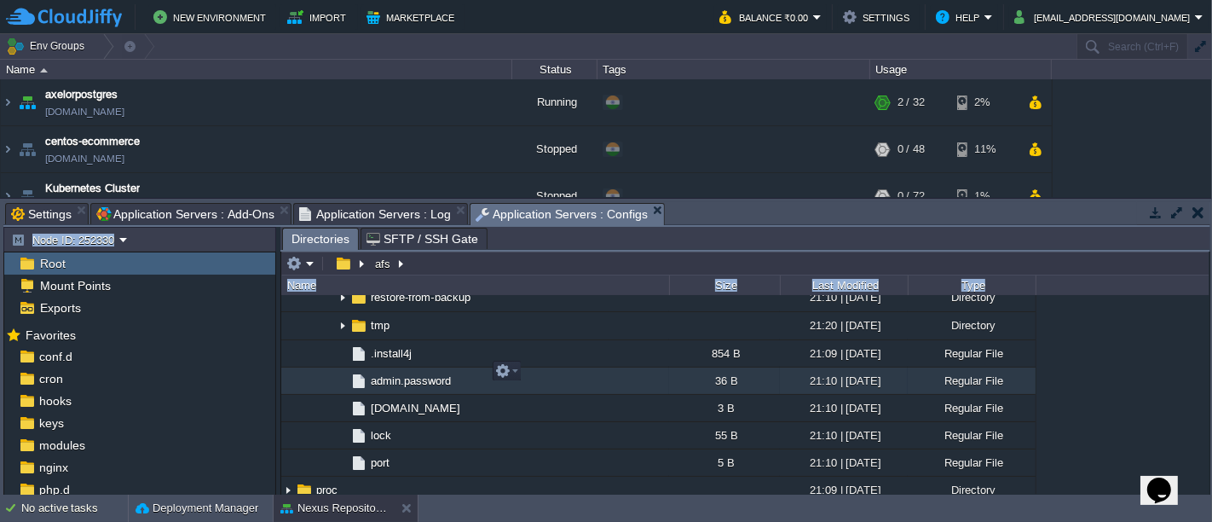
click at [410, 373] on span "admin.password" at bounding box center [410, 380] width 85 height 14
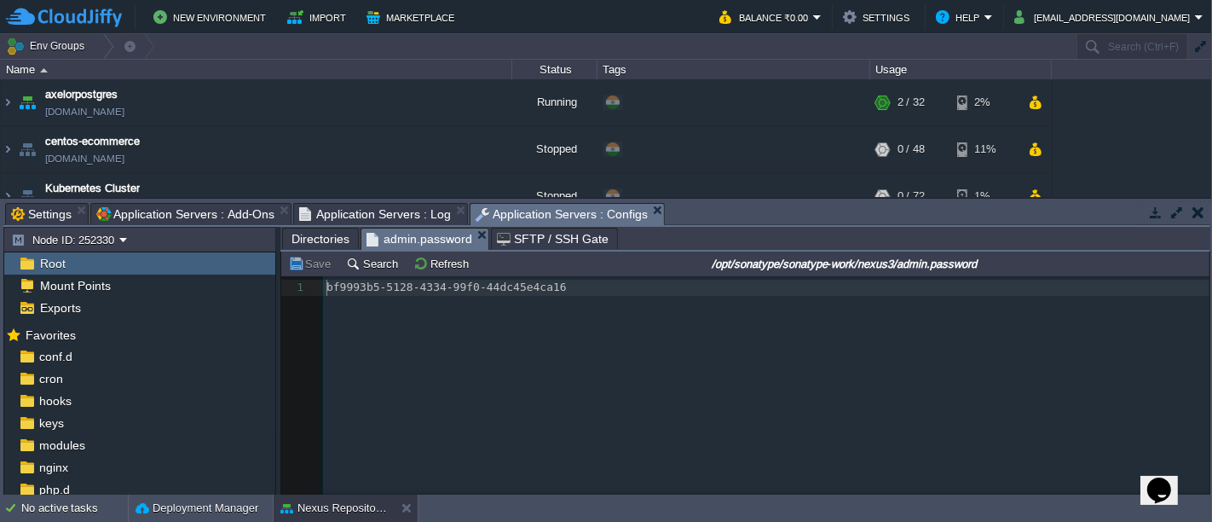
scroll to position [5, 0]
click at [597, 330] on div "1 1 bf9993b5-5128-4334-99f0-44dc45e4ca16" at bounding box center [758, 398] width 954 height 244
type textarea "bf9993b5-5128-4334-99f0-44dc45e4ca16"
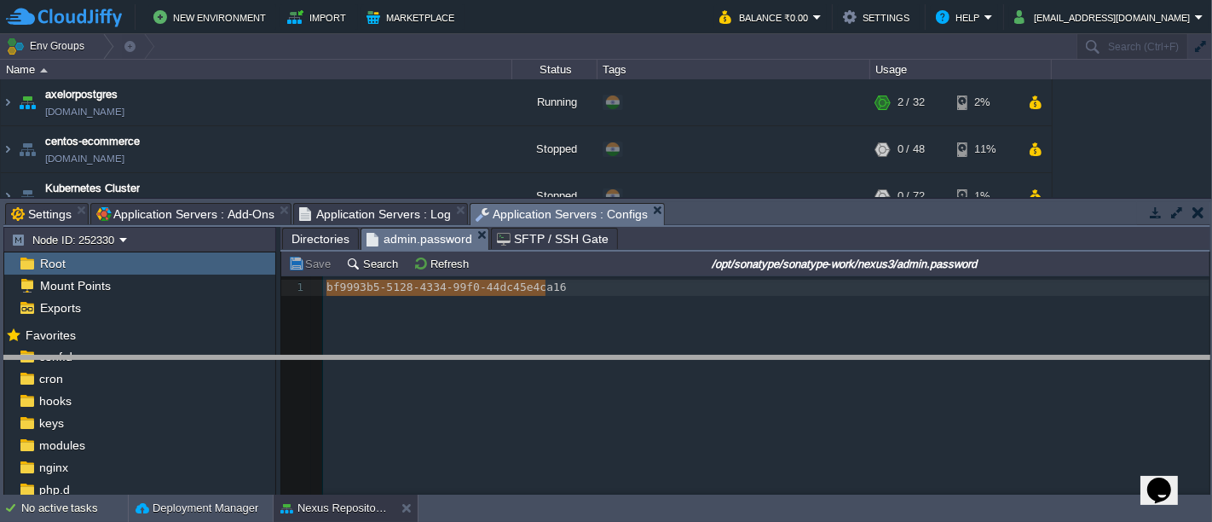
drag, startPoint x: 815, startPoint y: 209, endPoint x: 806, endPoint y: 372, distance: 163.9
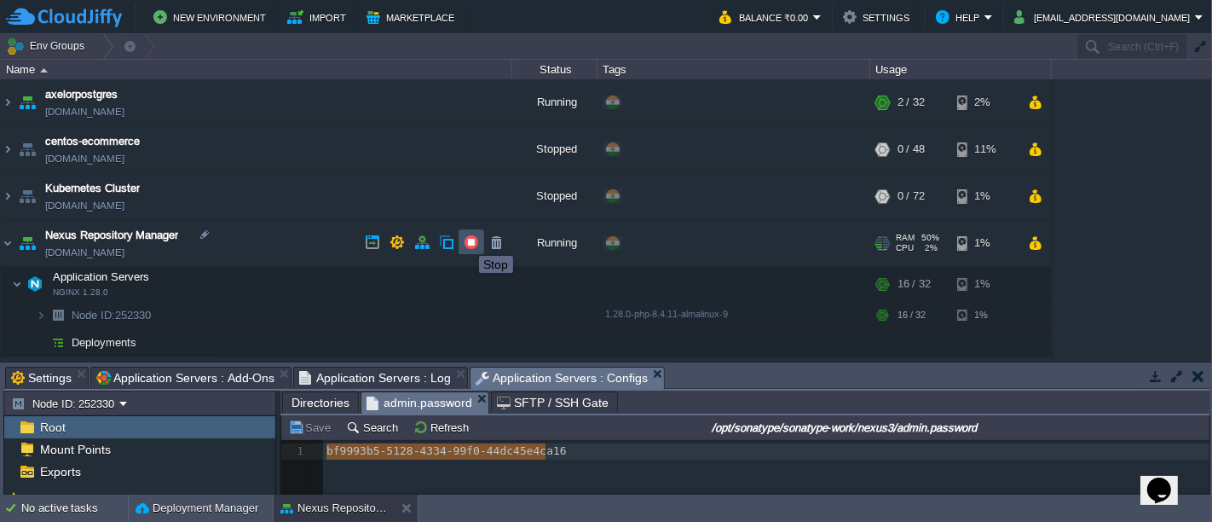
click at [466, 240] on button "button" at bounding box center [471, 241] width 15 height 15
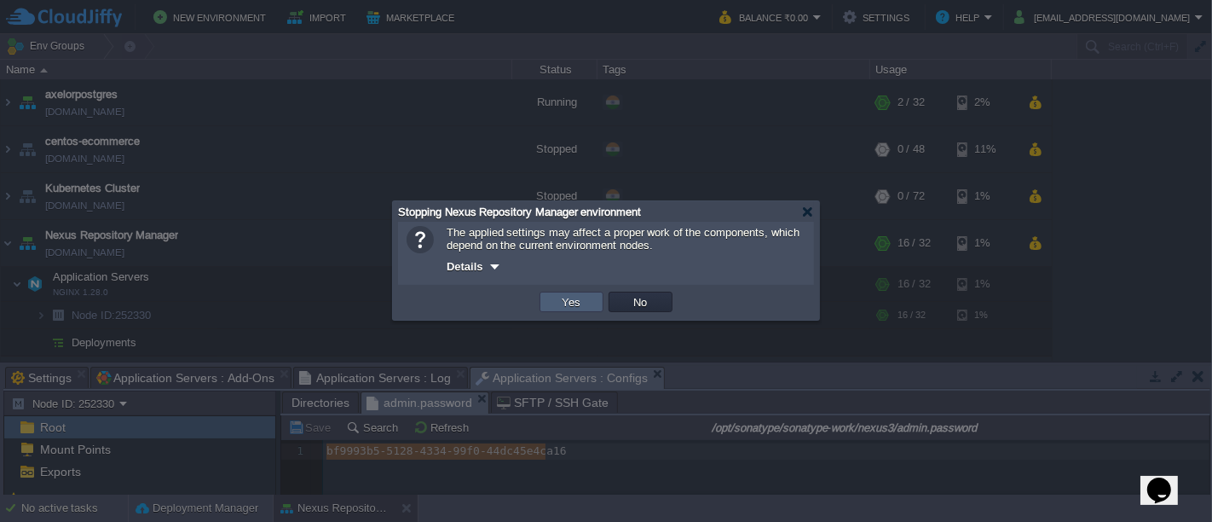
click at [586, 310] on td "Yes" at bounding box center [571, 301] width 64 height 20
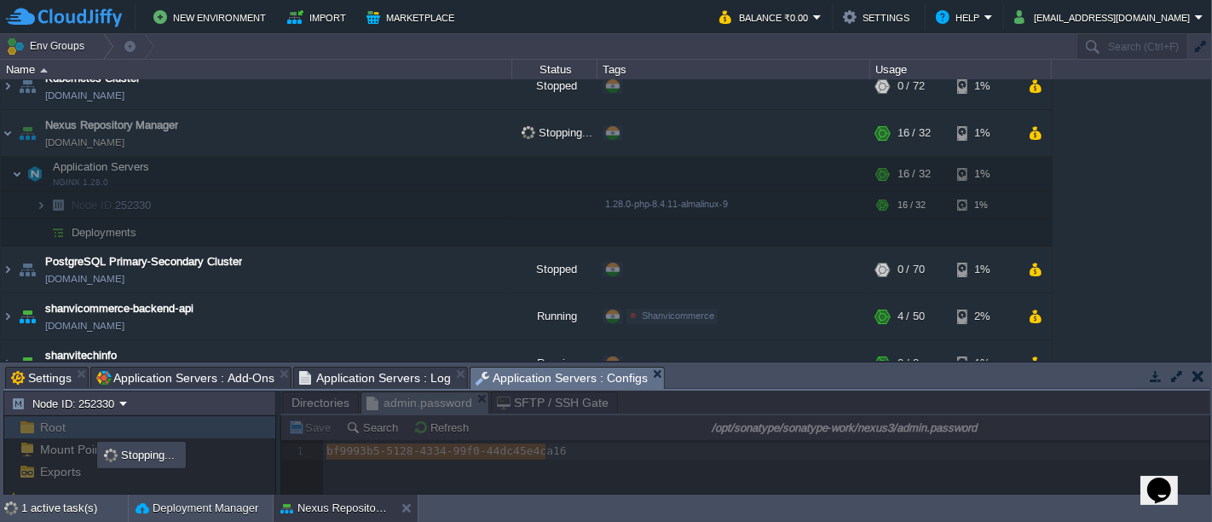
scroll to position [109, 0]
